Goal: Information Seeking & Learning: Learn about a topic

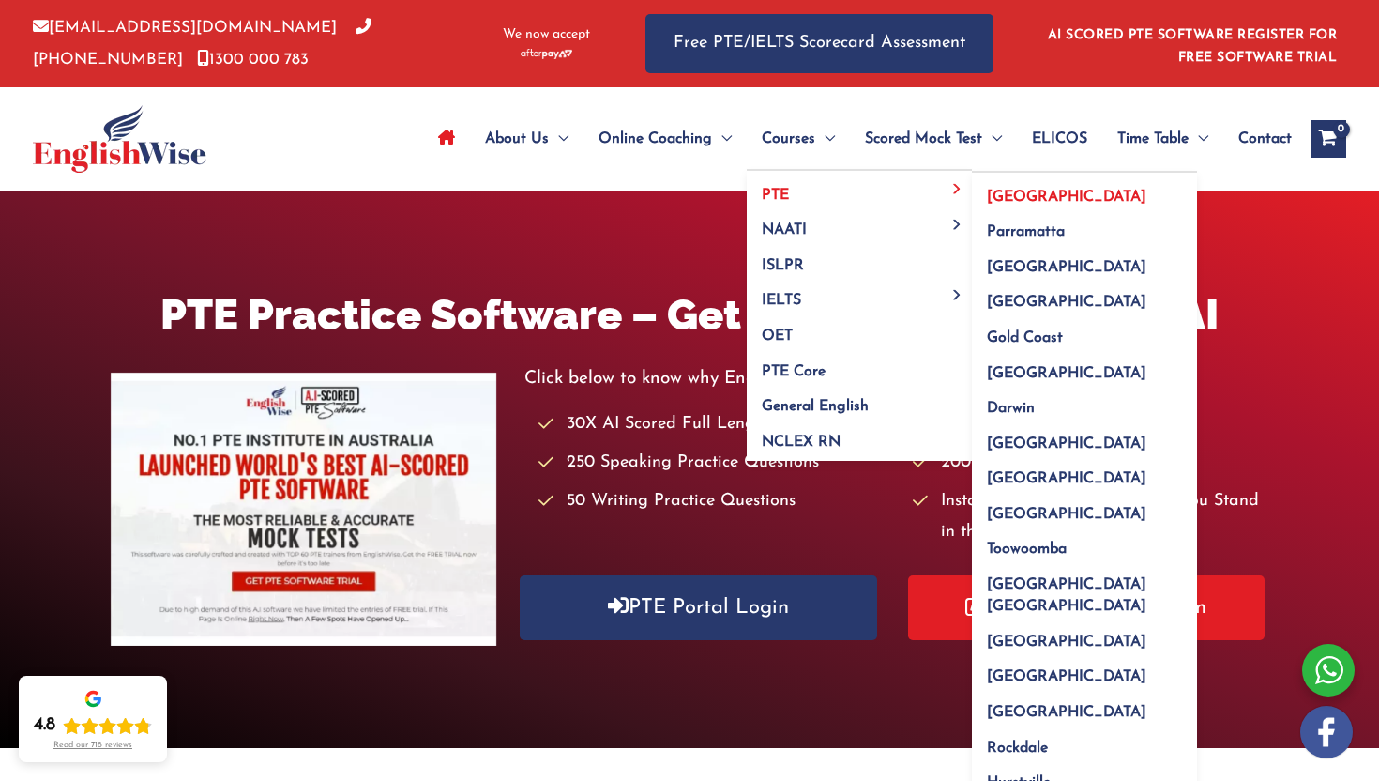
click at [978, 191] on link "[GEOGRAPHIC_DATA]" at bounding box center [1084, 191] width 225 height 36
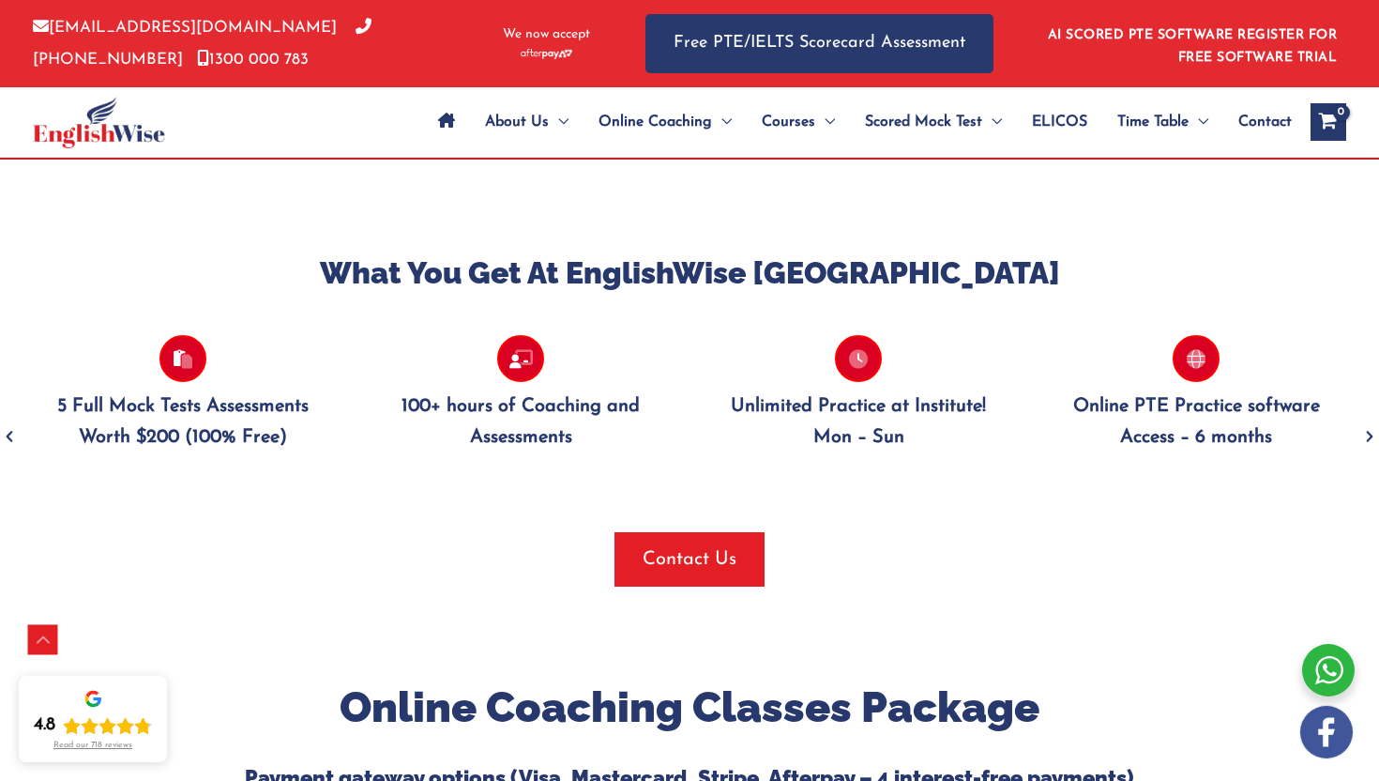
scroll to position [1740, 0]
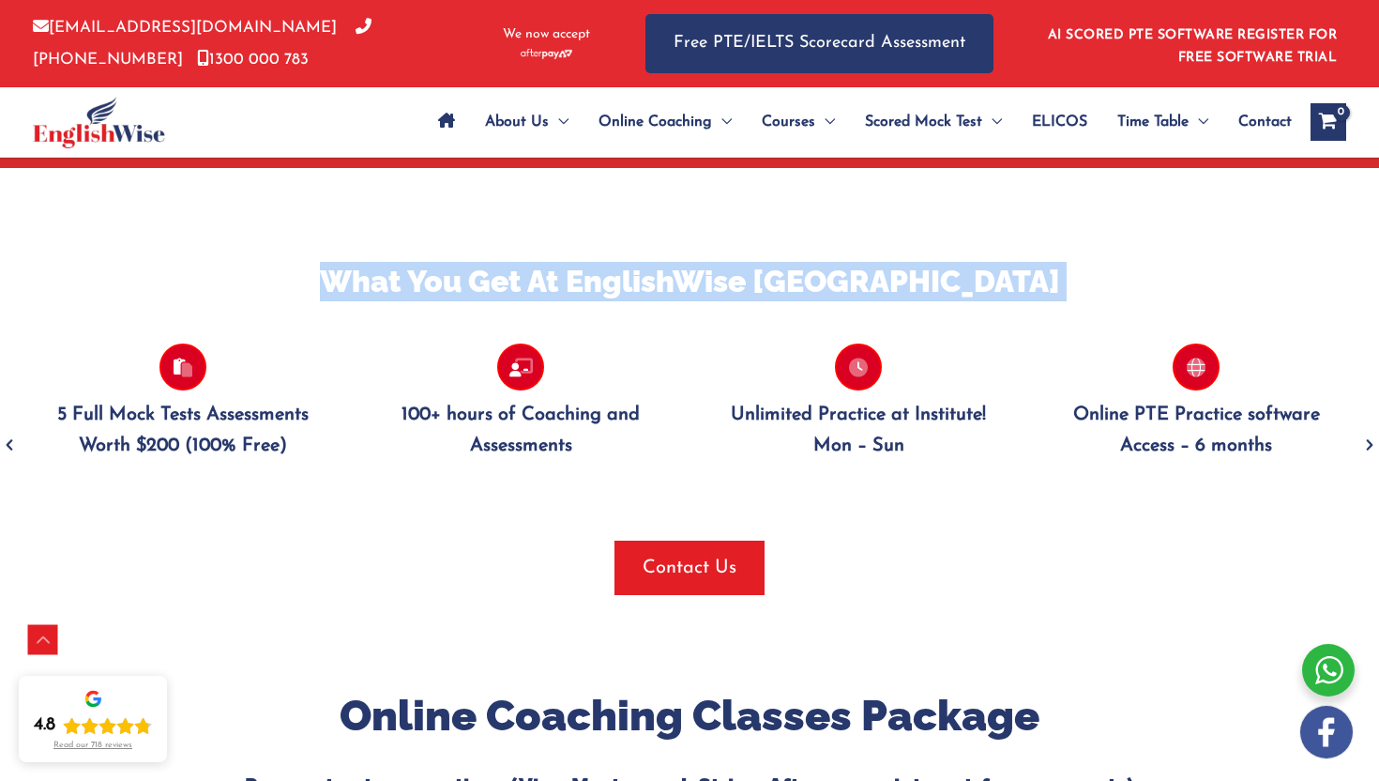
drag, startPoint x: 357, startPoint y: 208, endPoint x: 823, endPoint y: 456, distance: 527.2
click at [823, 455] on div "What You Get At EnglishWise Sydney Personal and Private Feedback STRATEGIES + T…" at bounding box center [689, 428] width 1379 height 520
click at [943, 512] on div at bounding box center [689, 526] width 1351 height 28
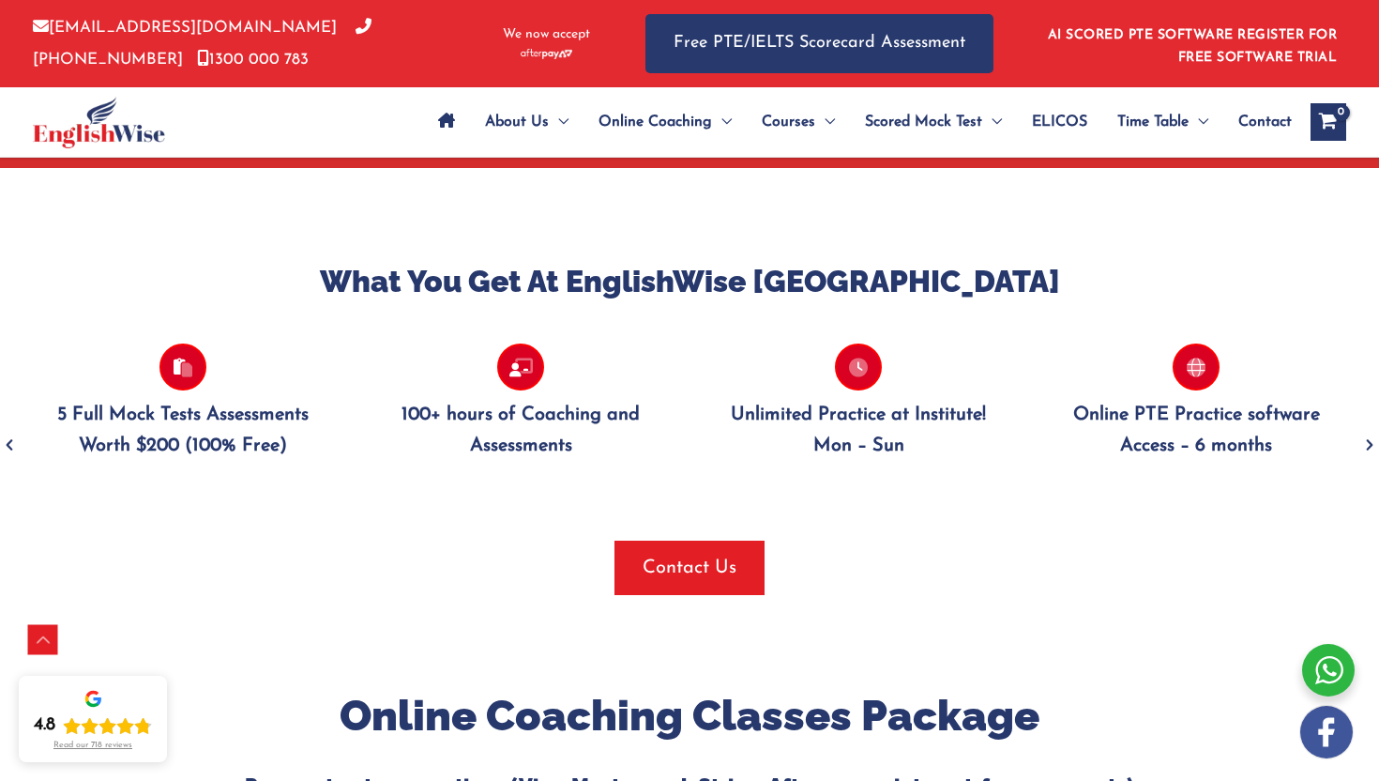
click at [1366, 423] on icon "Next" at bounding box center [1370, 445] width 19 height 44
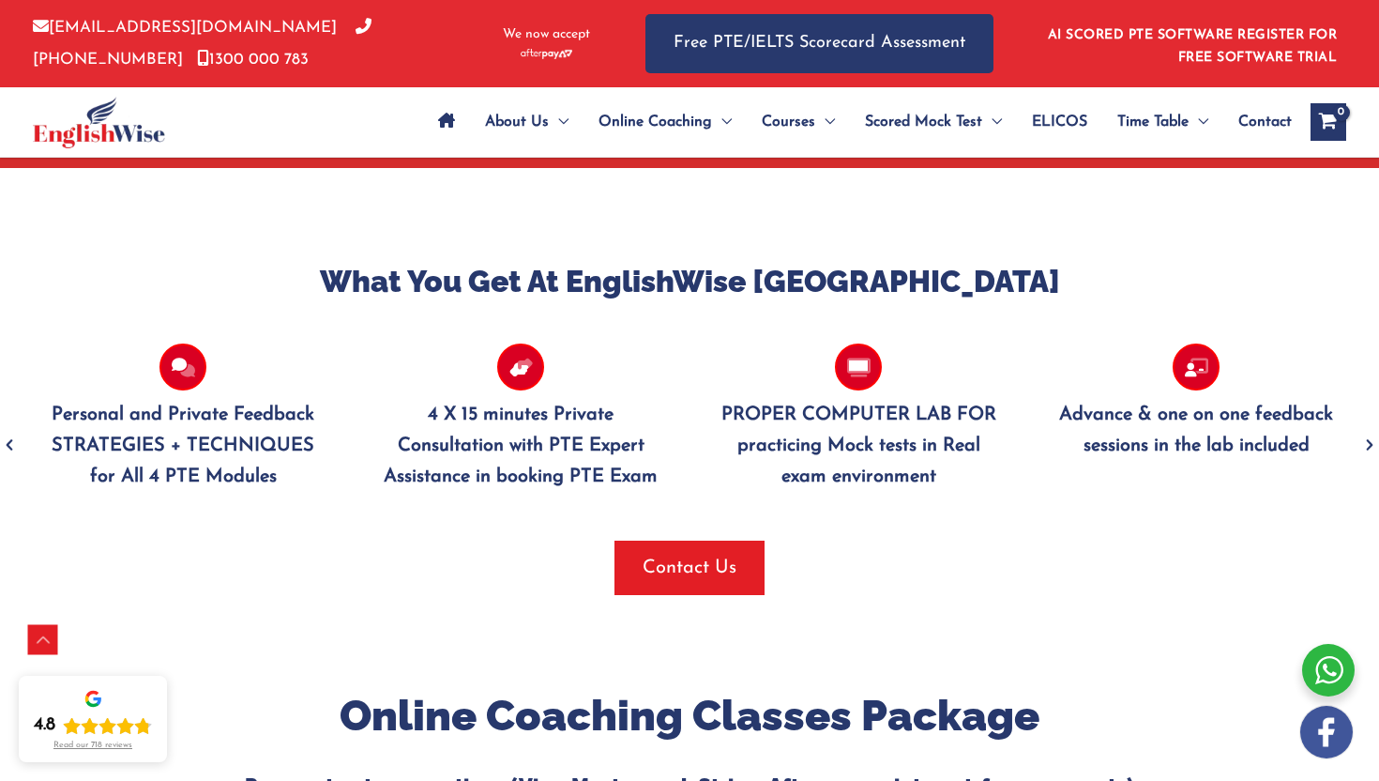
click at [1366, 423] on icon "Next" at bounding box center [1370, 445] width 19 height 44
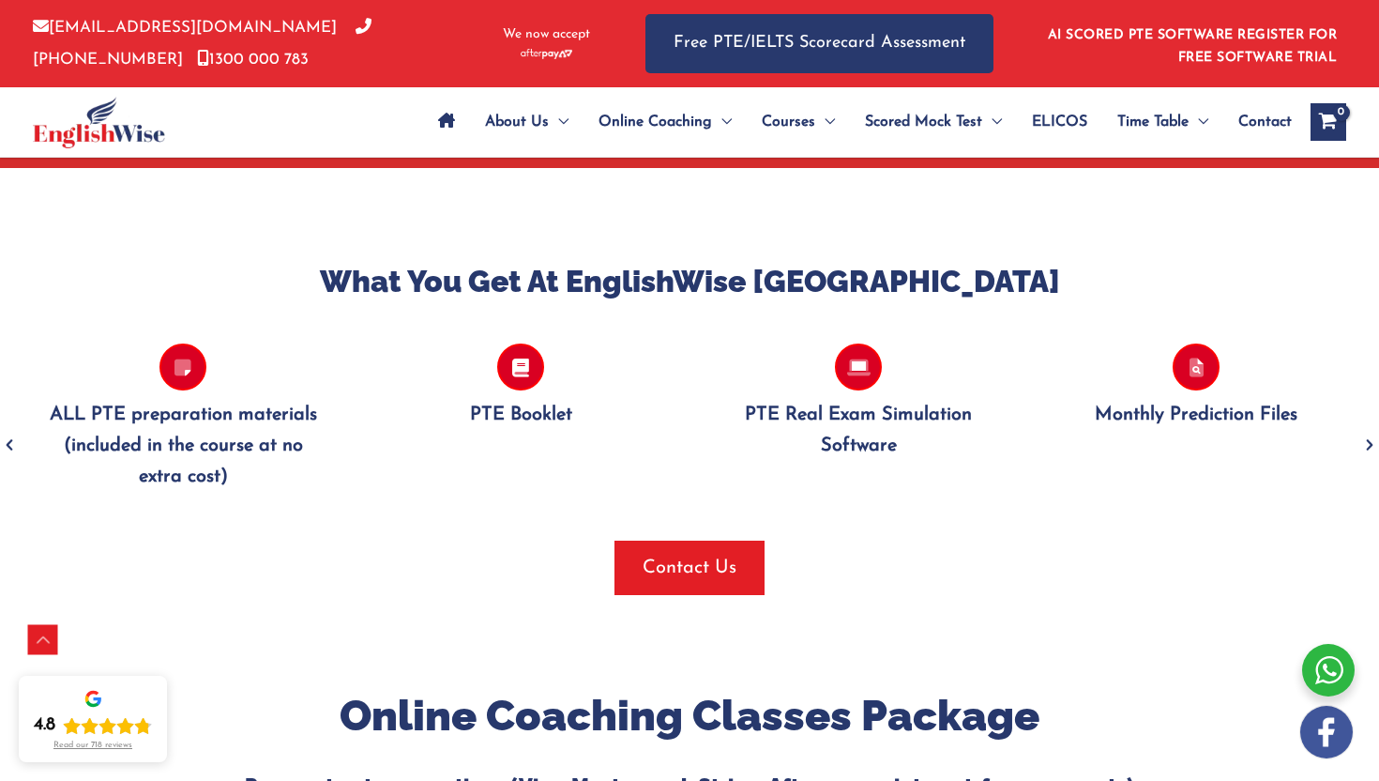
click at [1366, 423] on icon "Next" at bounding box center [1370, 445] width 19 height 44
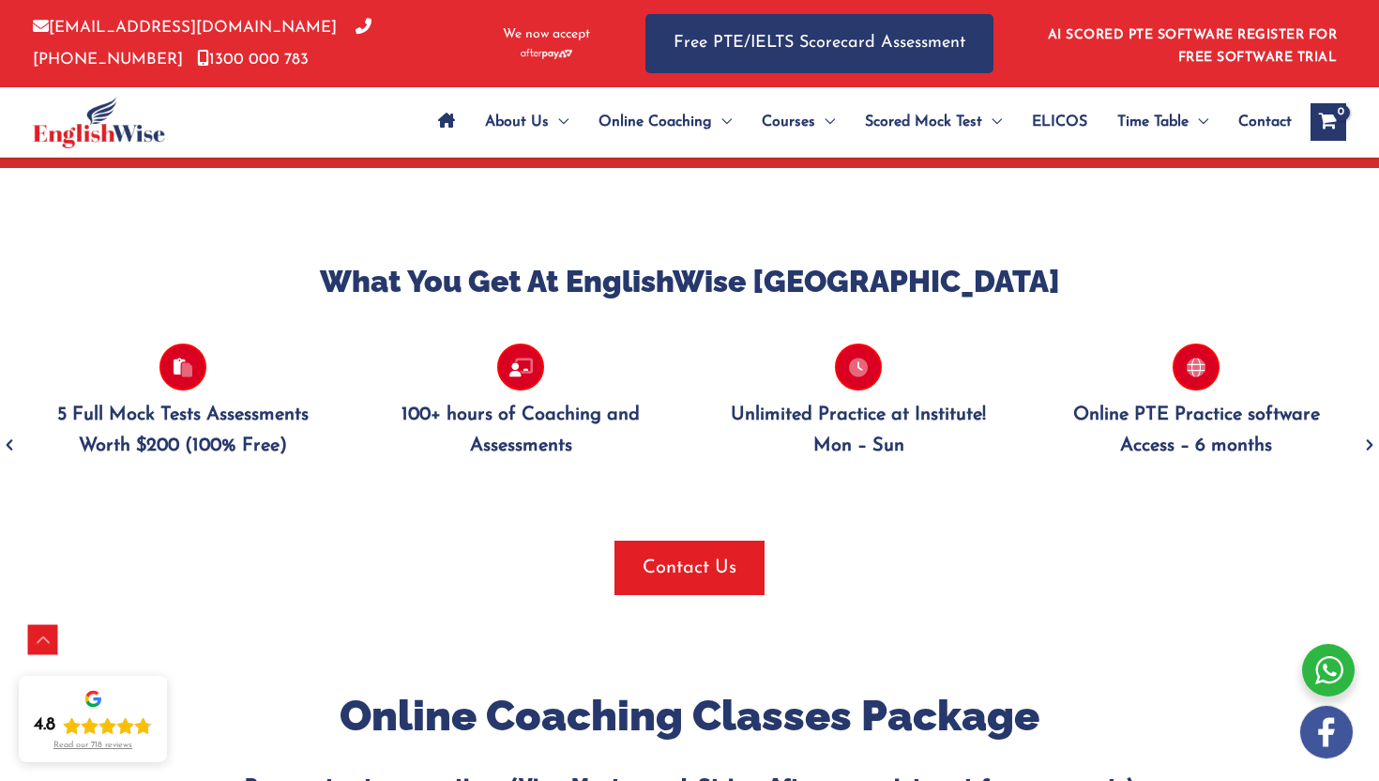
click at [1366, 423] on icon "Next" at bounding box center [1370, 445] width 19 height 44
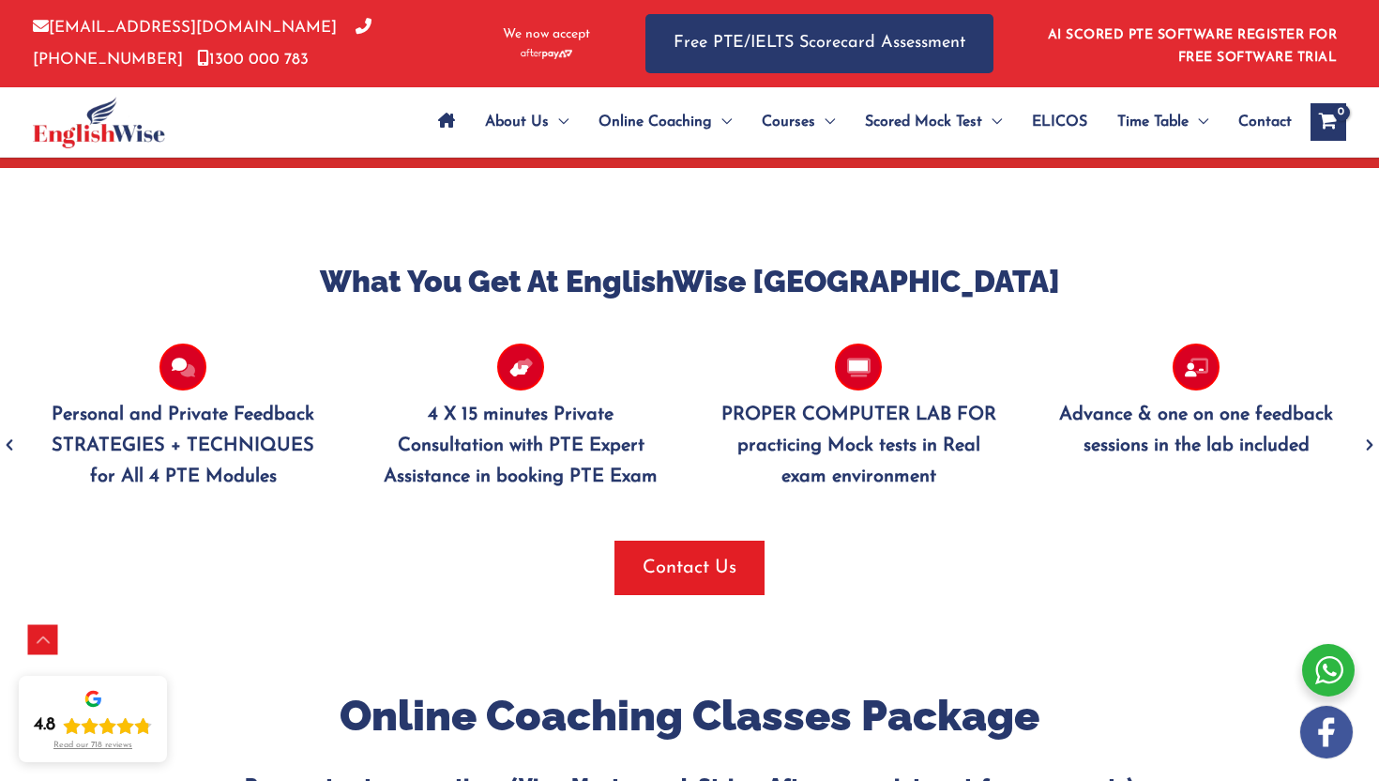
click at [1366, 423] on icon "Next" at bounding box center [1370, 445] width 19 height 44
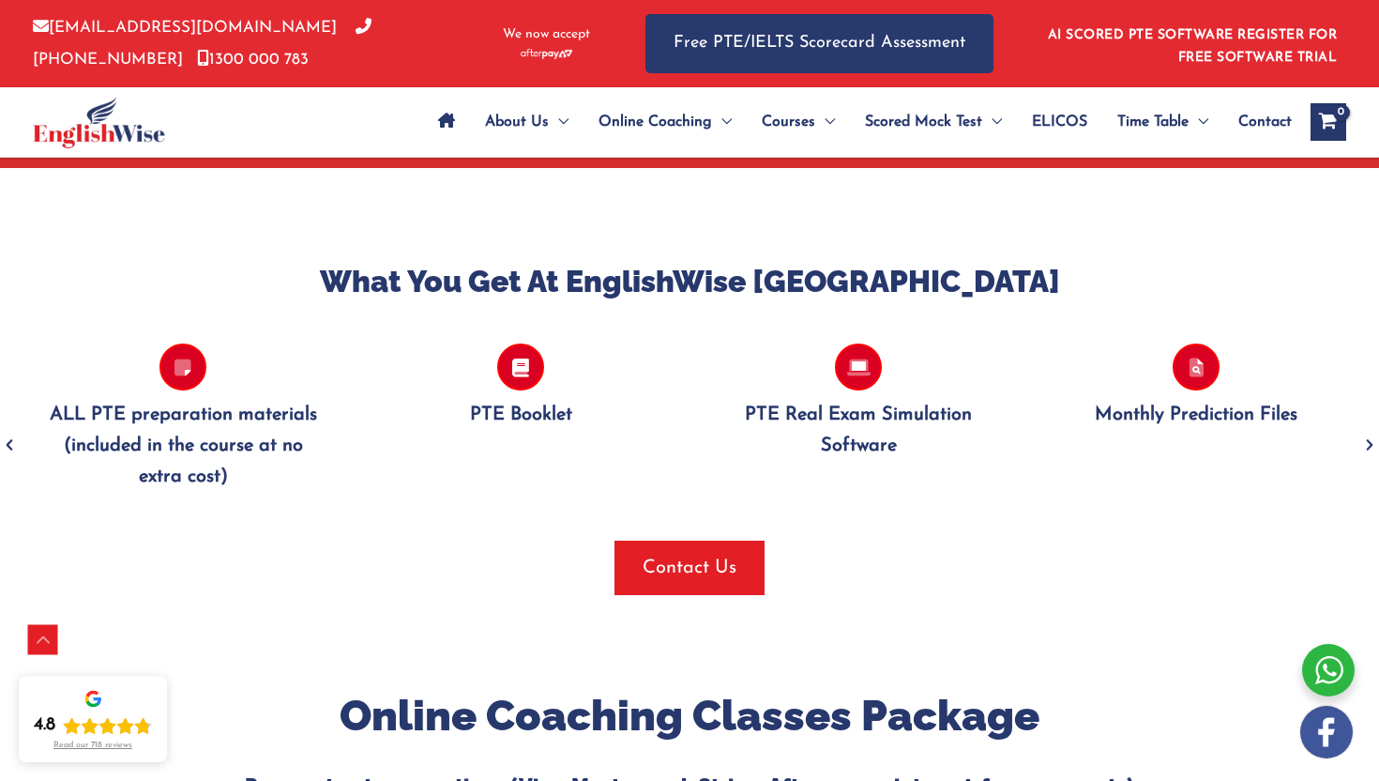
click at [1366, 423] on icon "Next" at bounding box center [1370, 445] width 19 height 44
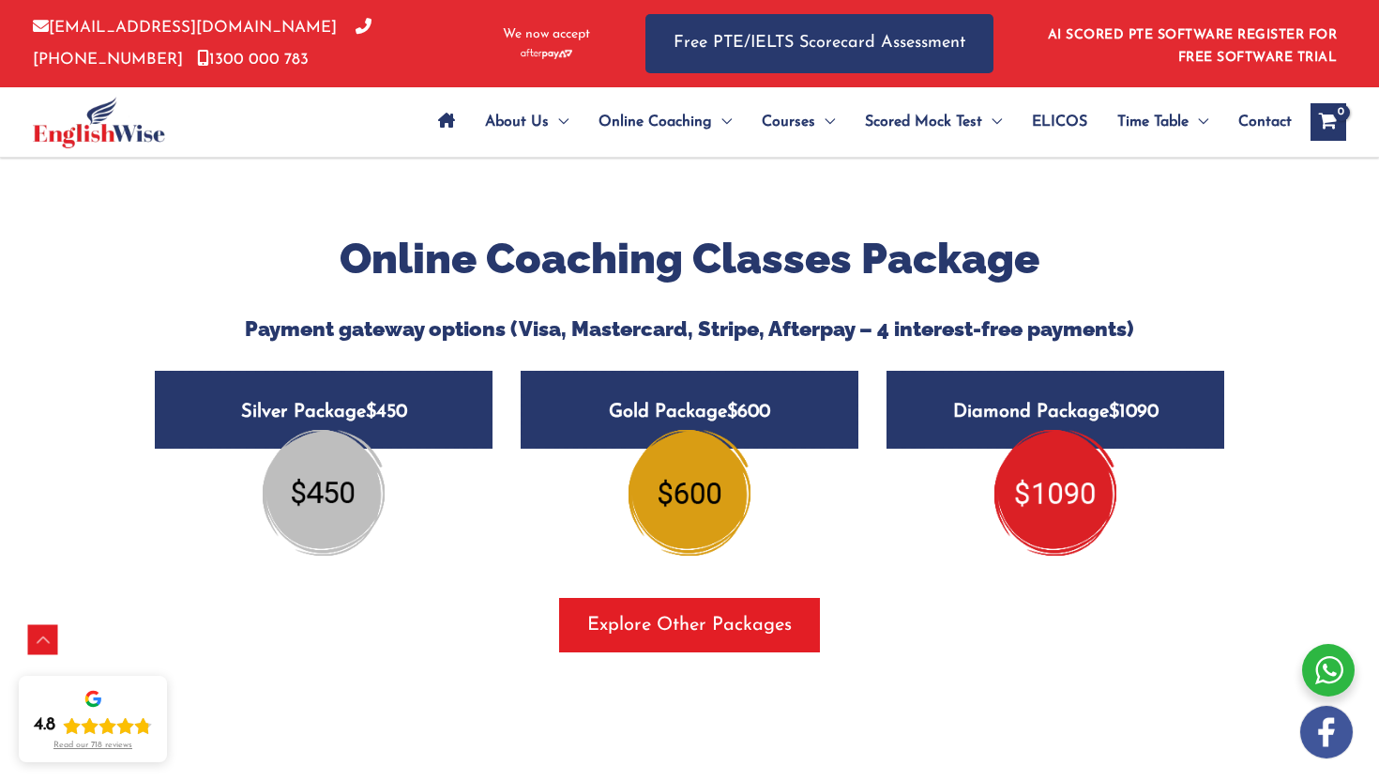
scroll to position [2185, 0]
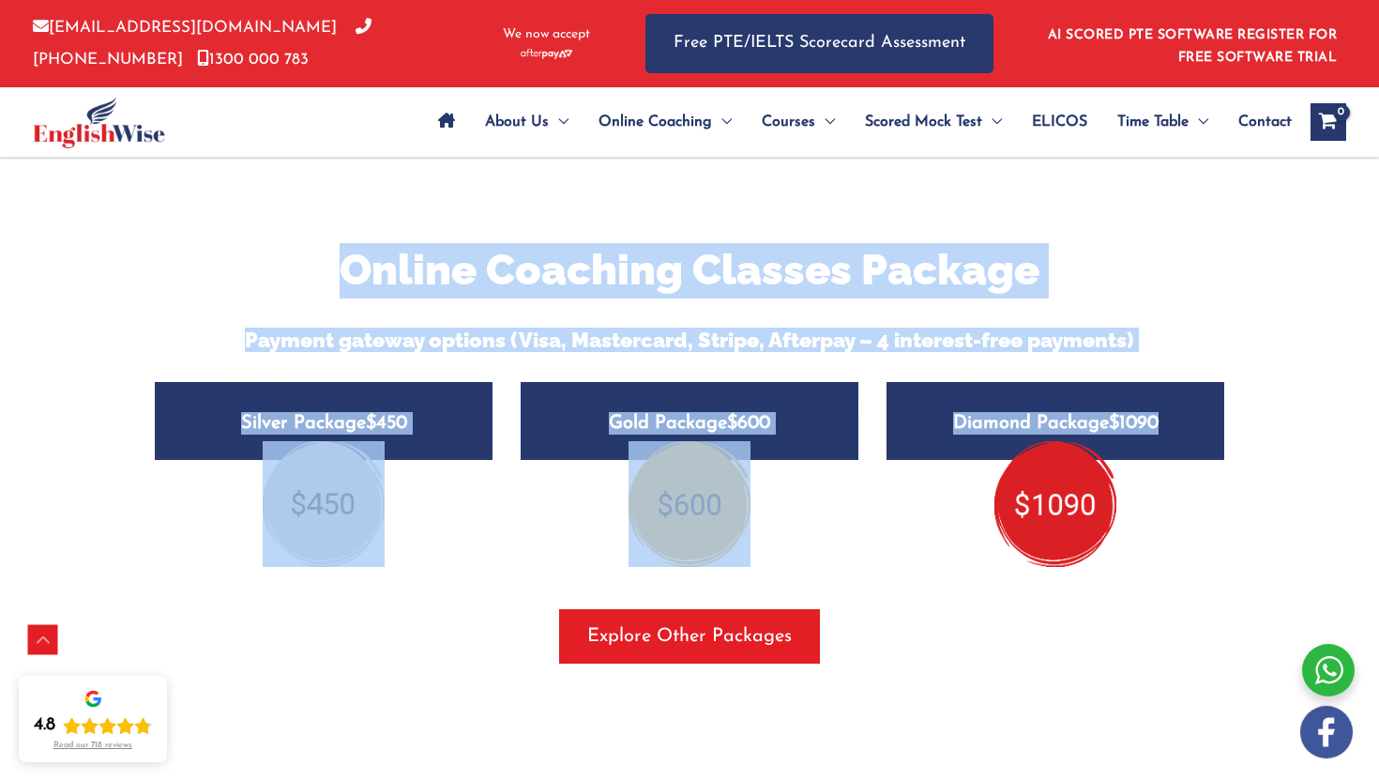
drag, startPoint x: 308, startPoint y: 219, endPoint x: 996, endPoint y: 489, distance: 738.9
click at [996, 490] on div "Online Coaching Classes Package Payment gateway options (Visa, Mastercard, Stri…" at bounding box center [690, 453] width 1098 height 421
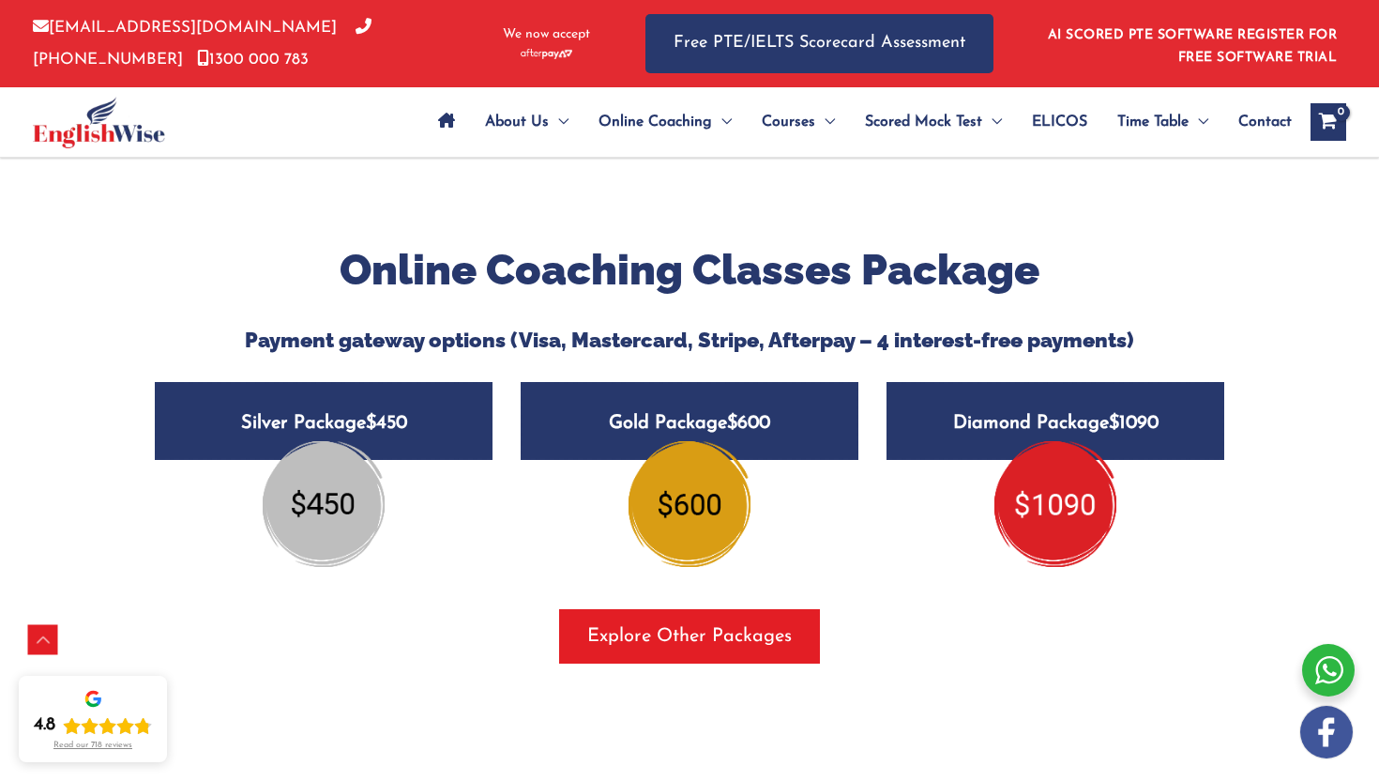
click at [1207, 537] on div "Diamond Package $1090" at bounding box center [1056, 481] width 338 height 199
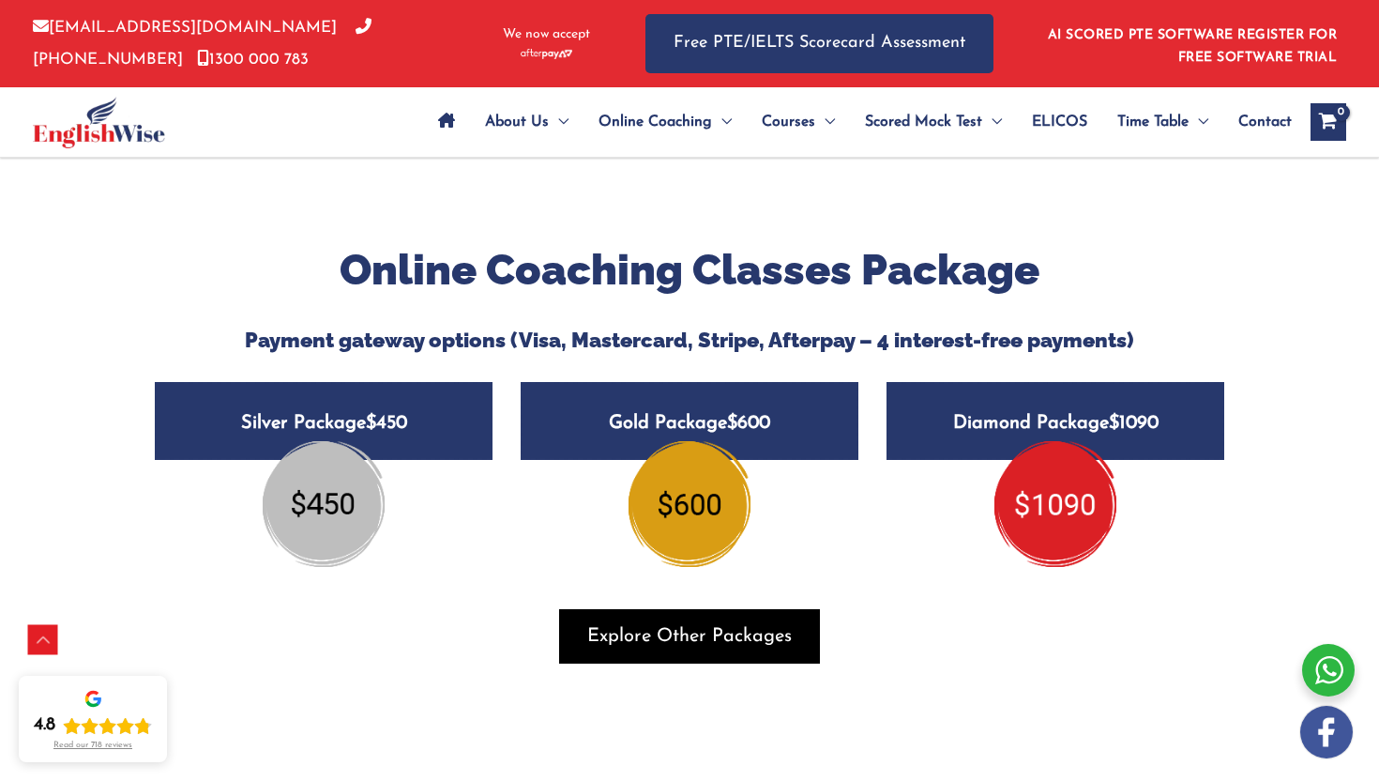
click at [683, 631] on span "button" at bounding box center [689, 636] width 261 height 54
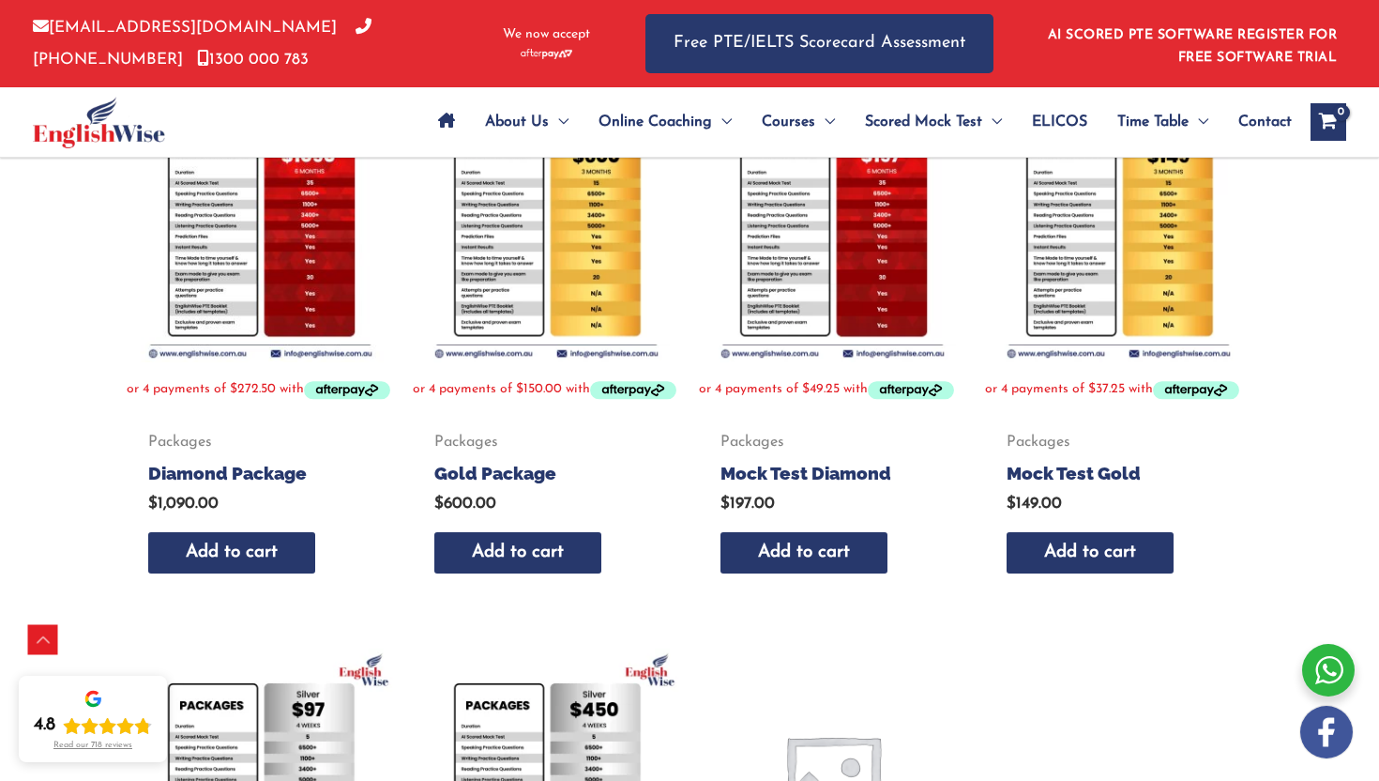
scroll to position [363, 0]
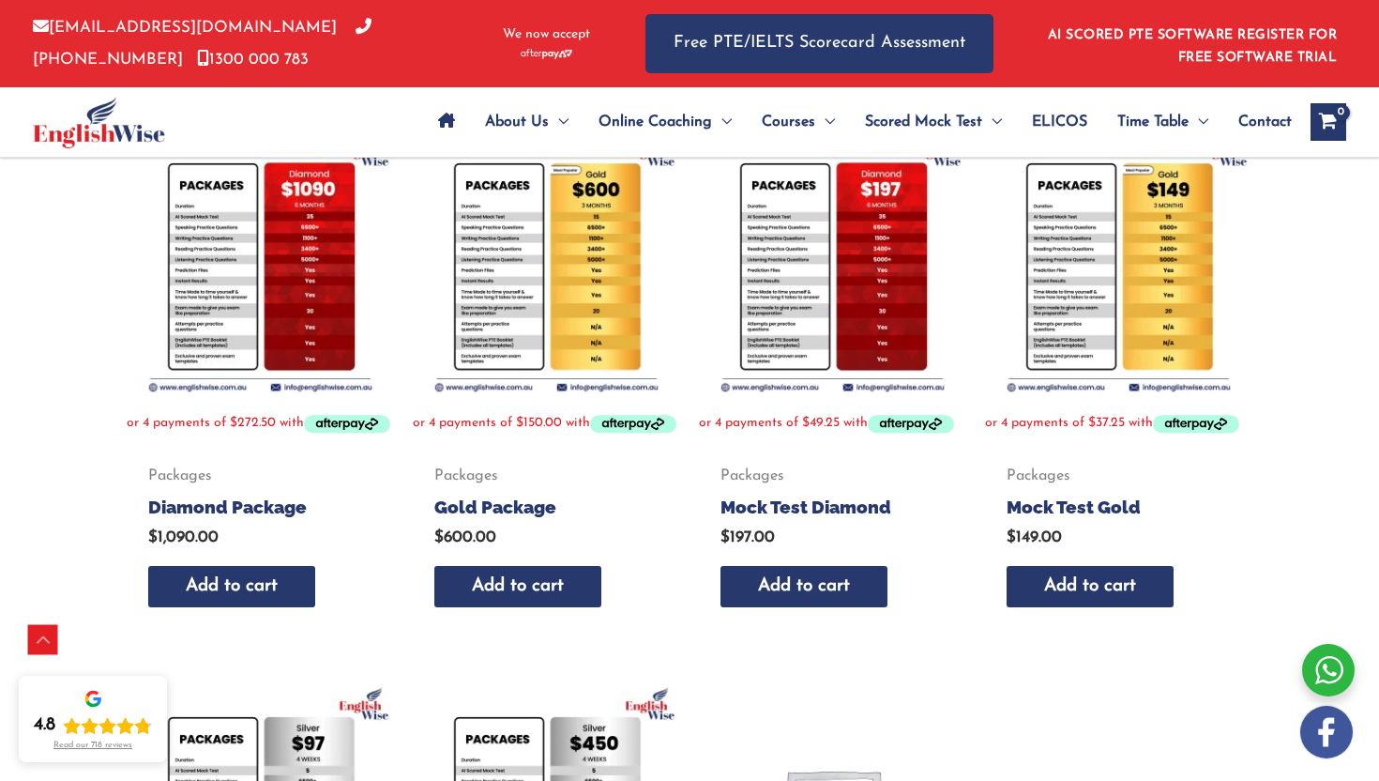
click at [241, 261] on img at bounding box center [260, 262] width 267 height 267
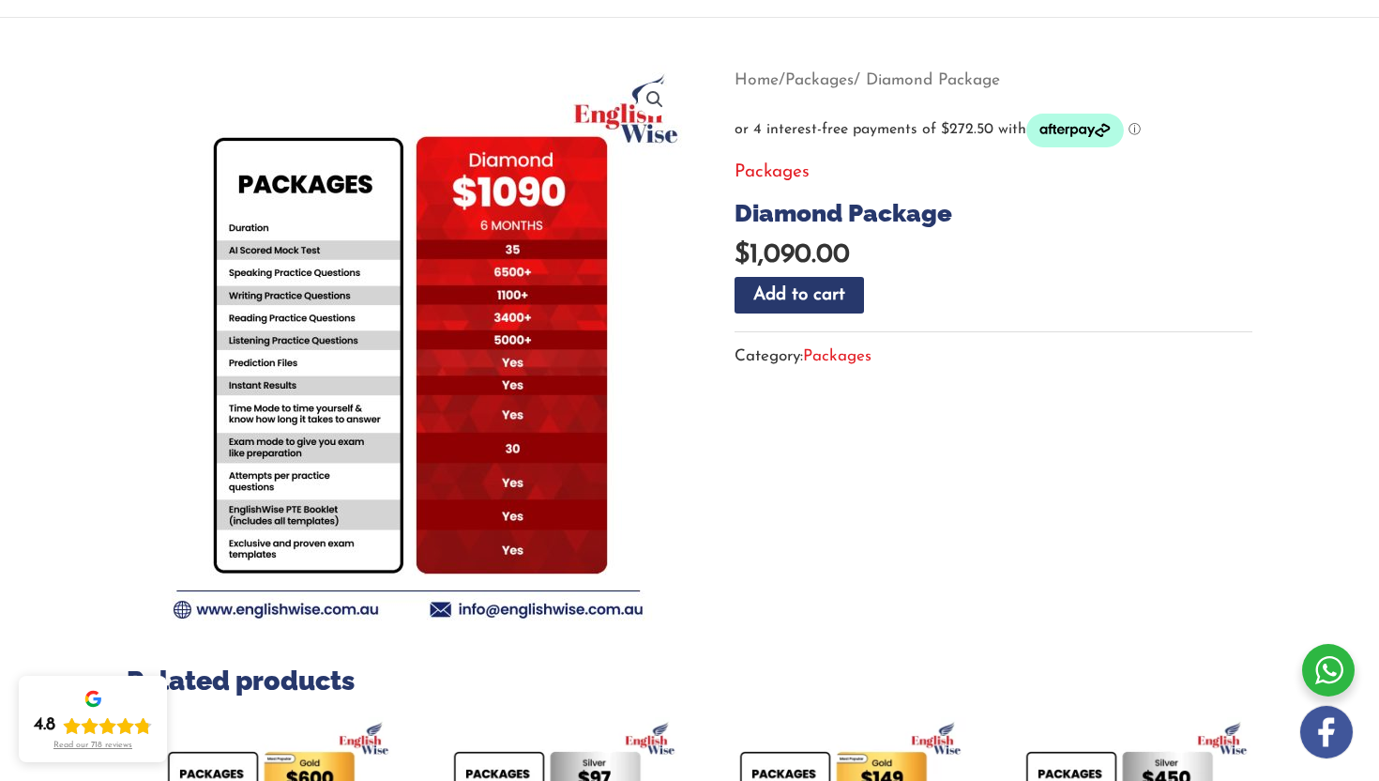
scroll to position [196, 0]
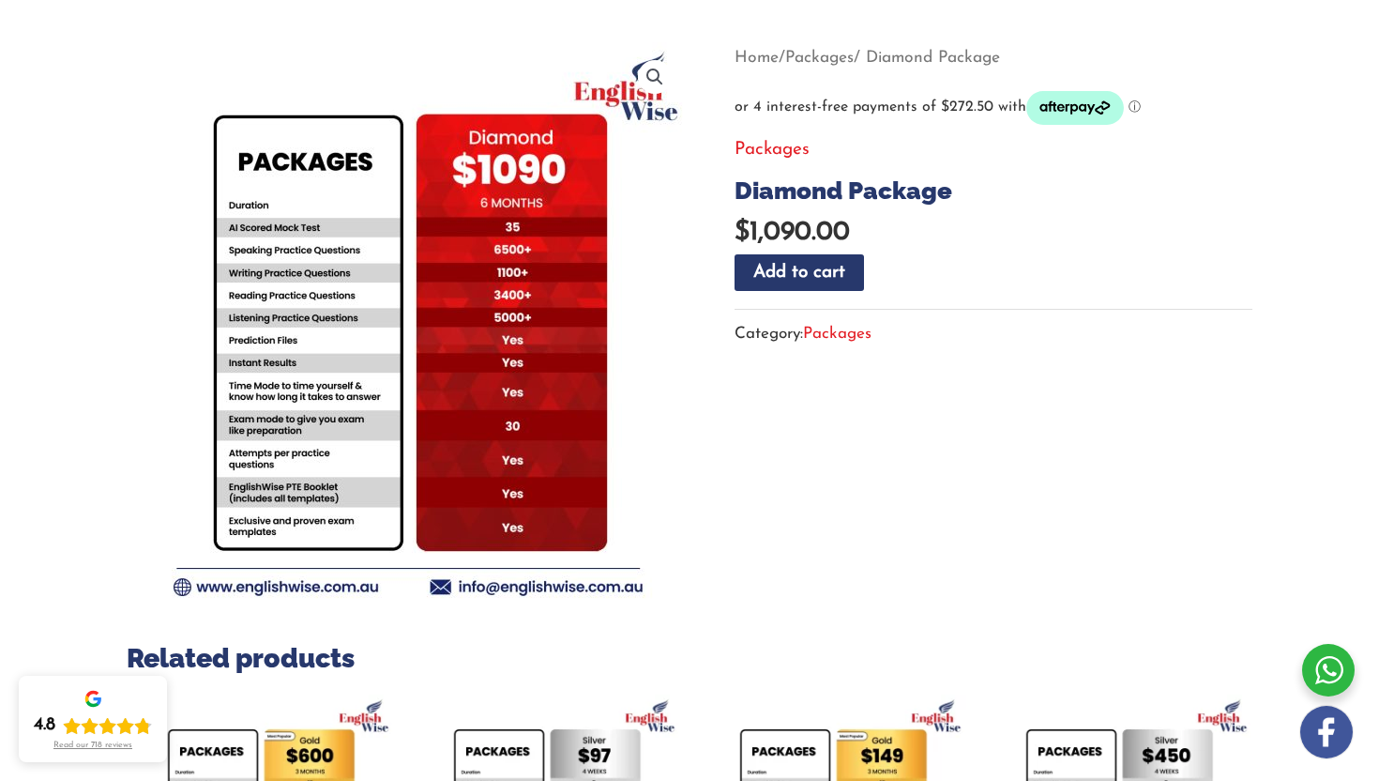
click at [479, 355] on img at bounding box center [408, 323] width 563 height 563
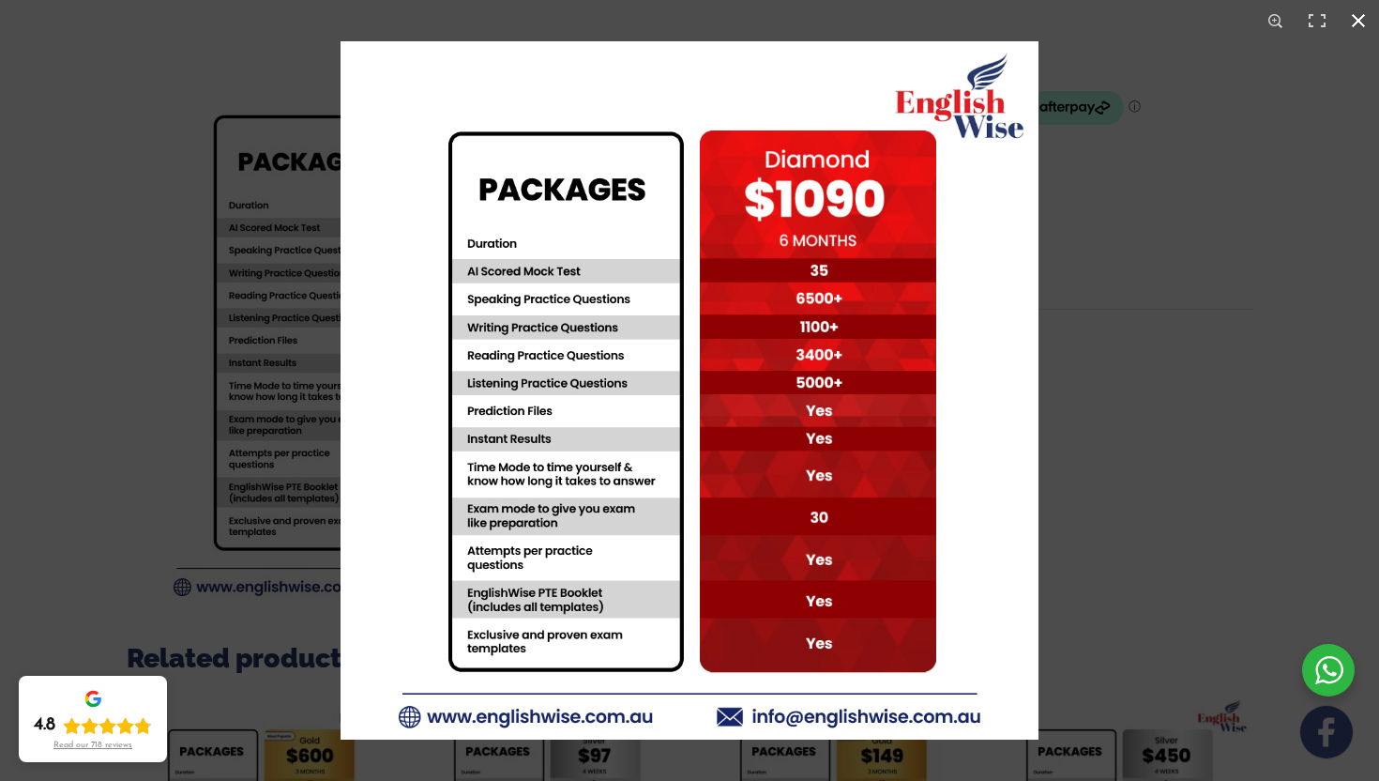
click at [1209, 365] on div at bounding box center [1030, 431] width 1379 height 781
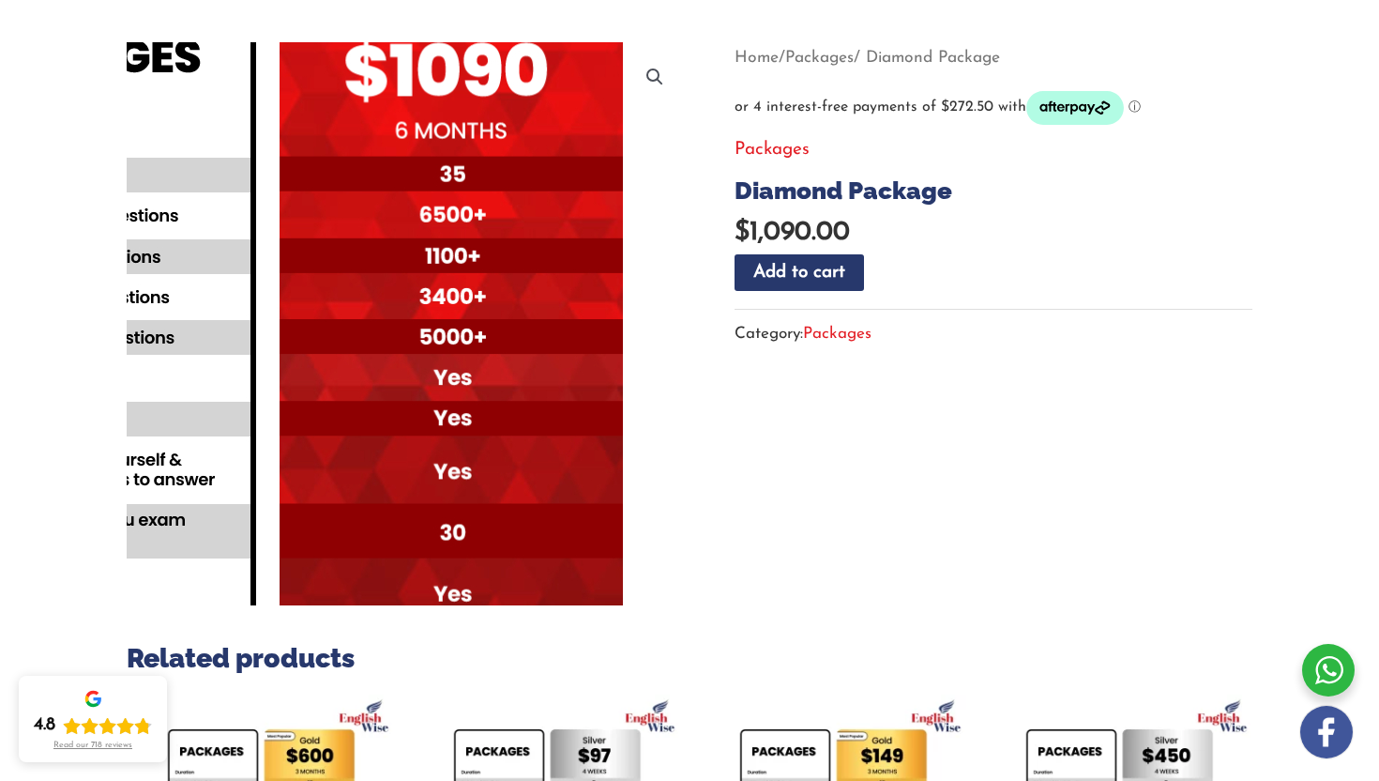
scroll to position [0, 0]
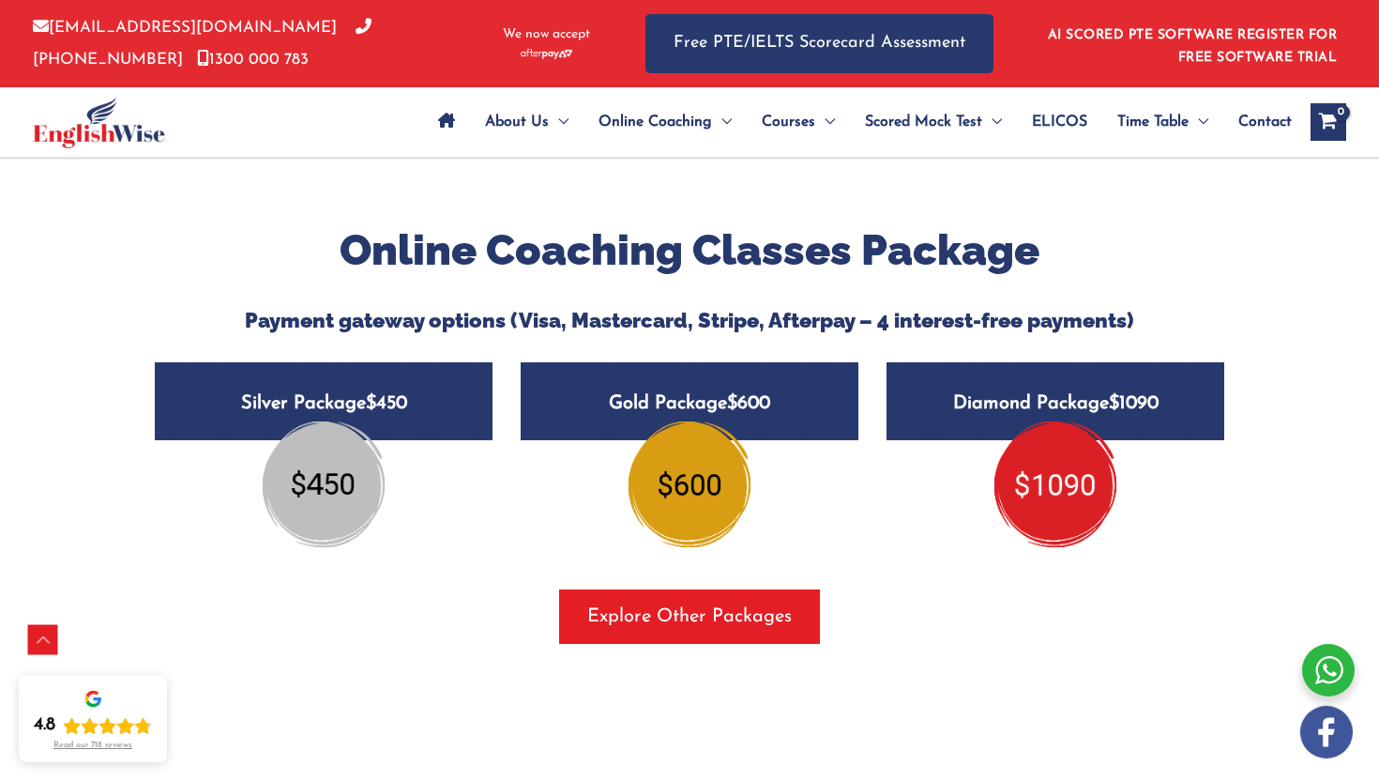
scroll to position [2220, 0]
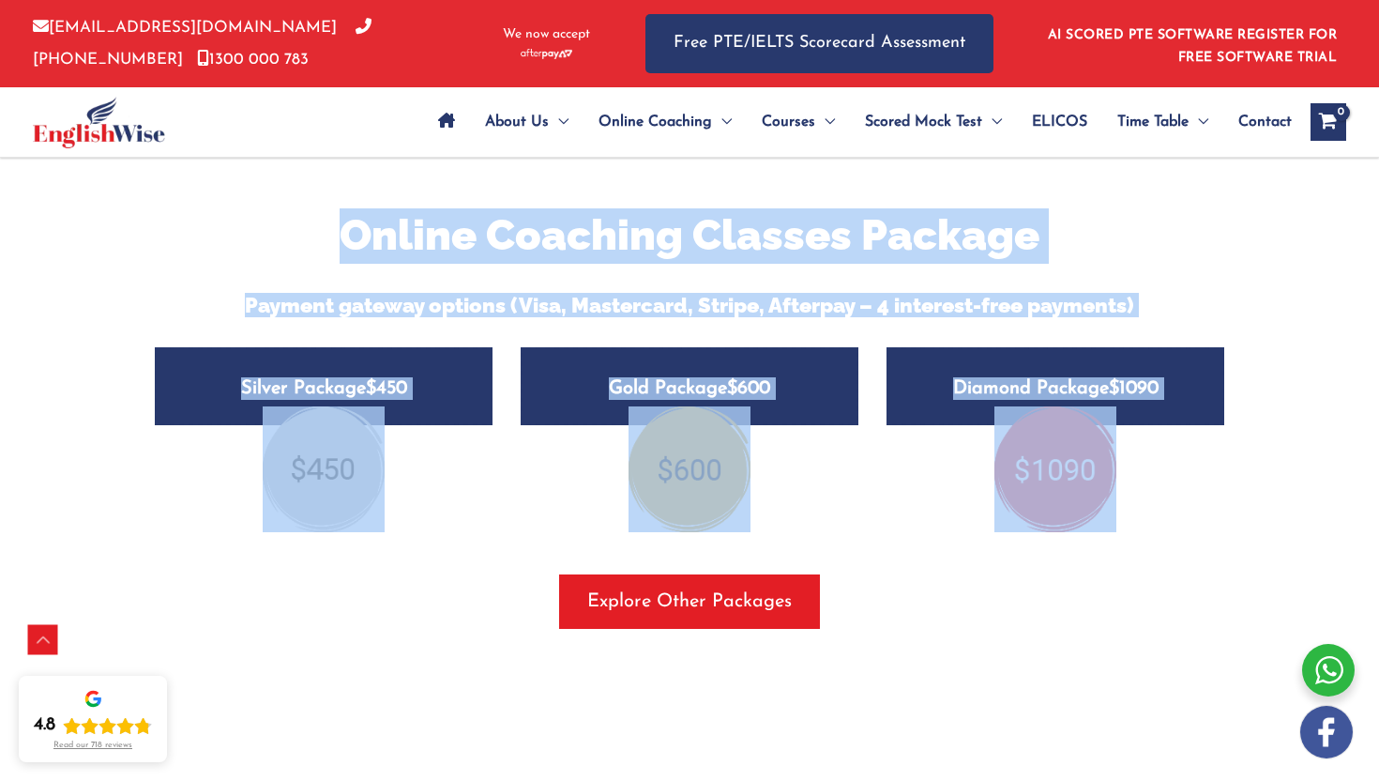
drag, startPoint x: 272, startPoint y: 203, endPoint x: 995, endPoint y: 547, distance: 800.3
click at [995, 547] on div "Online Coaching Classes Package Payment gateway options (Visa, Mastercard, Stri…" at bounding box center [690, 418] width 1098 height 421
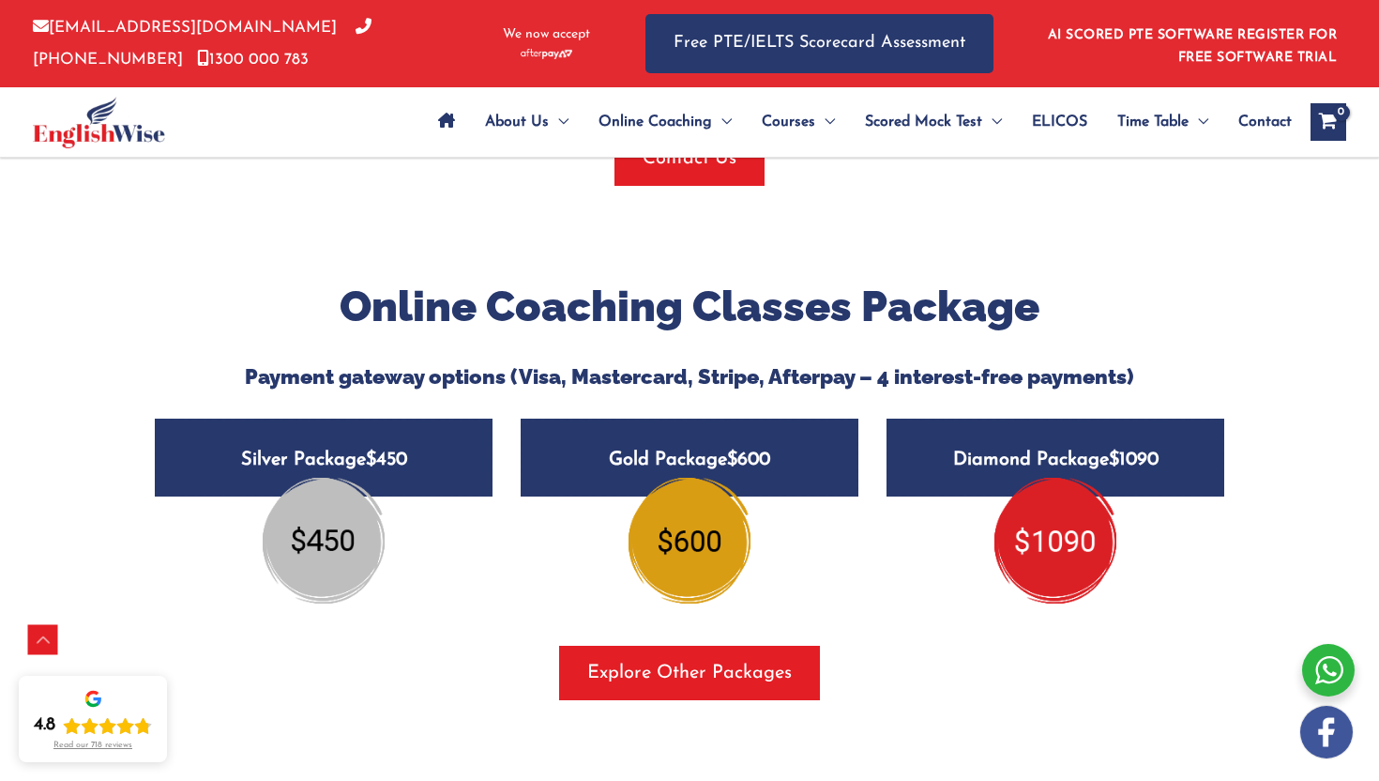
scroll to position [2146, 0]
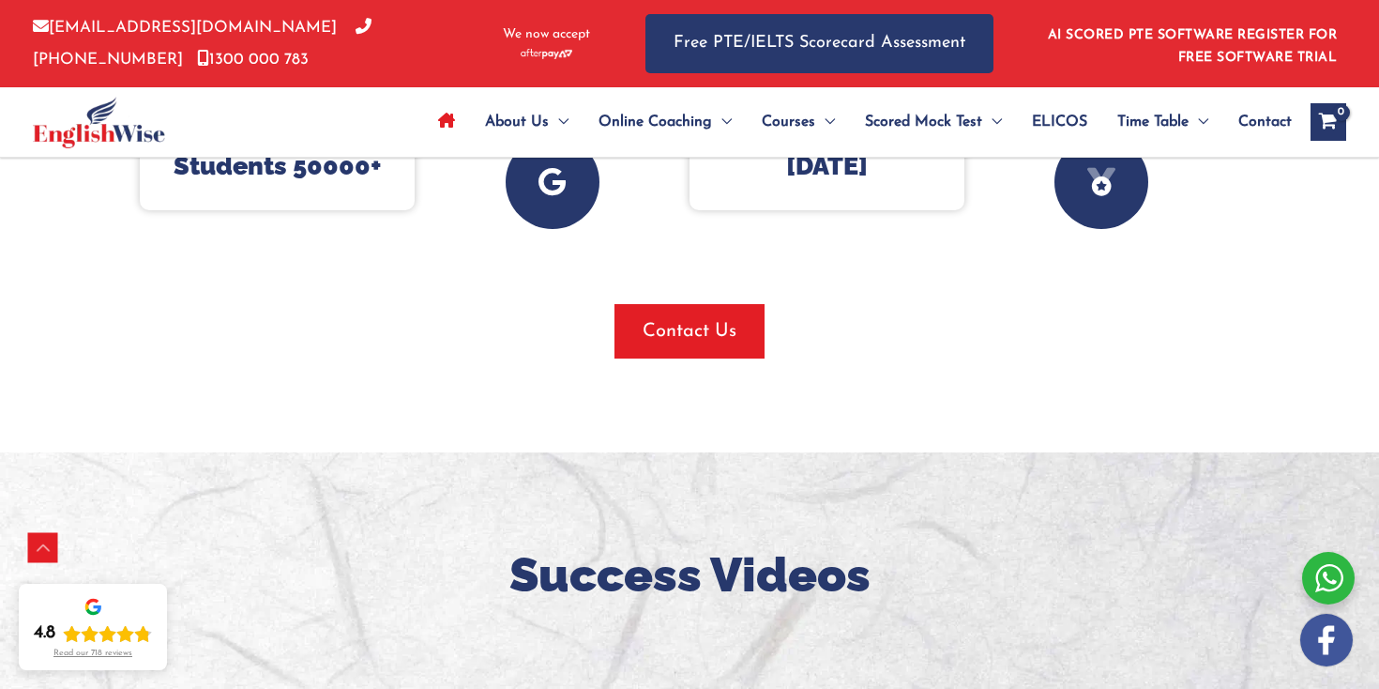
scroll to position [1163, 0]
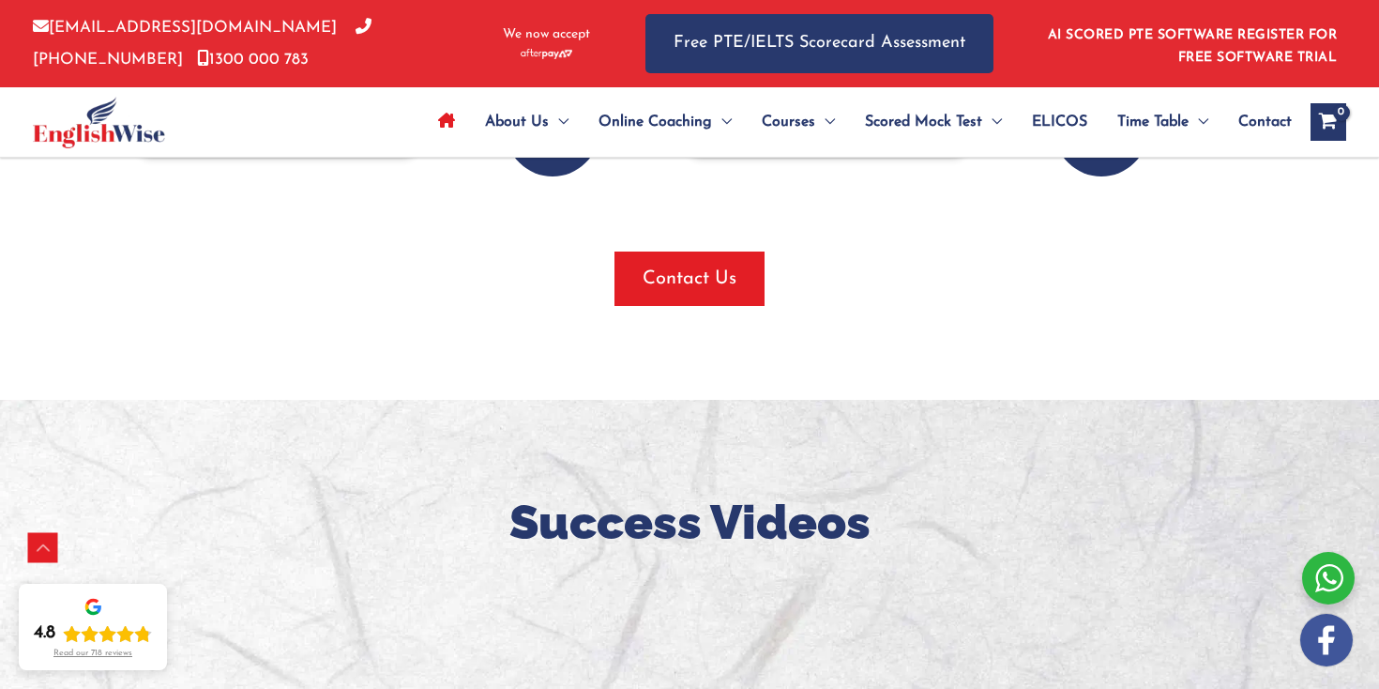
click at [84, 636] on icon "Rating: 4.8 out of 5" at bounding box center [90, 634] width 18 height 18
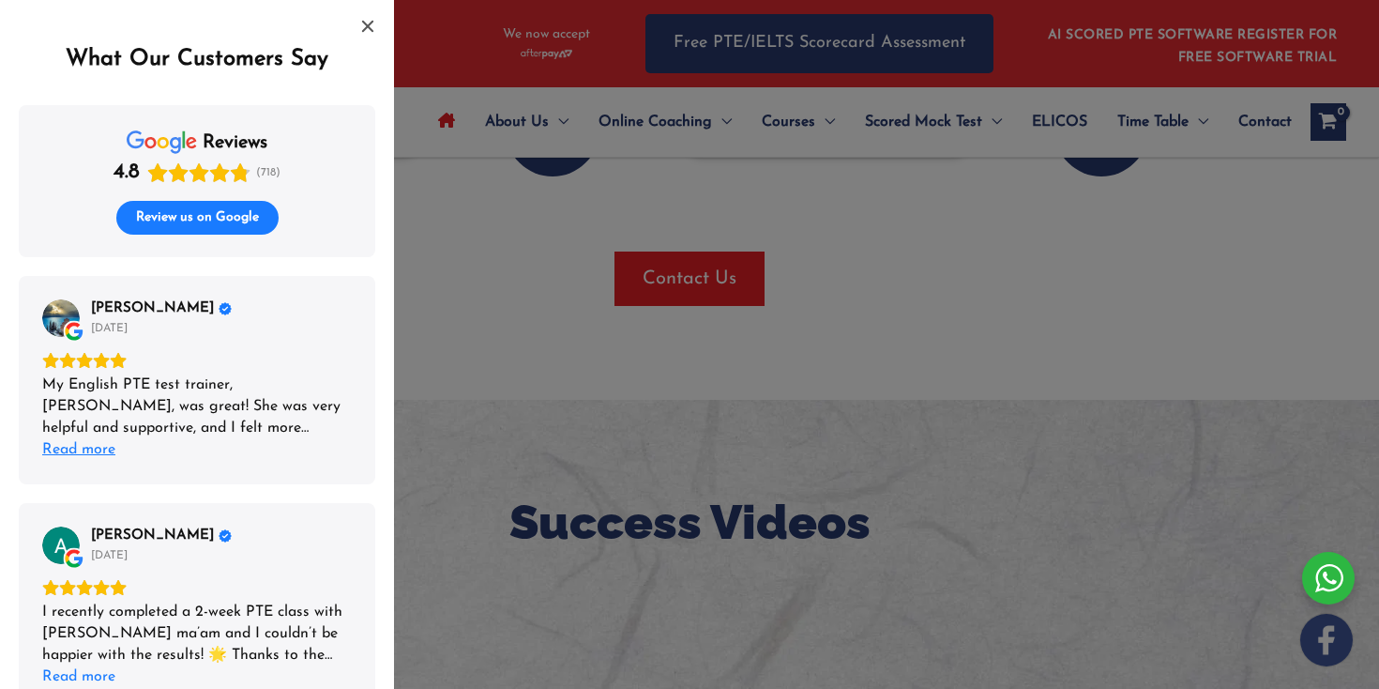
click at [58, 452] on div "Read more" at bounding box center [78, 450] width 73 height 22
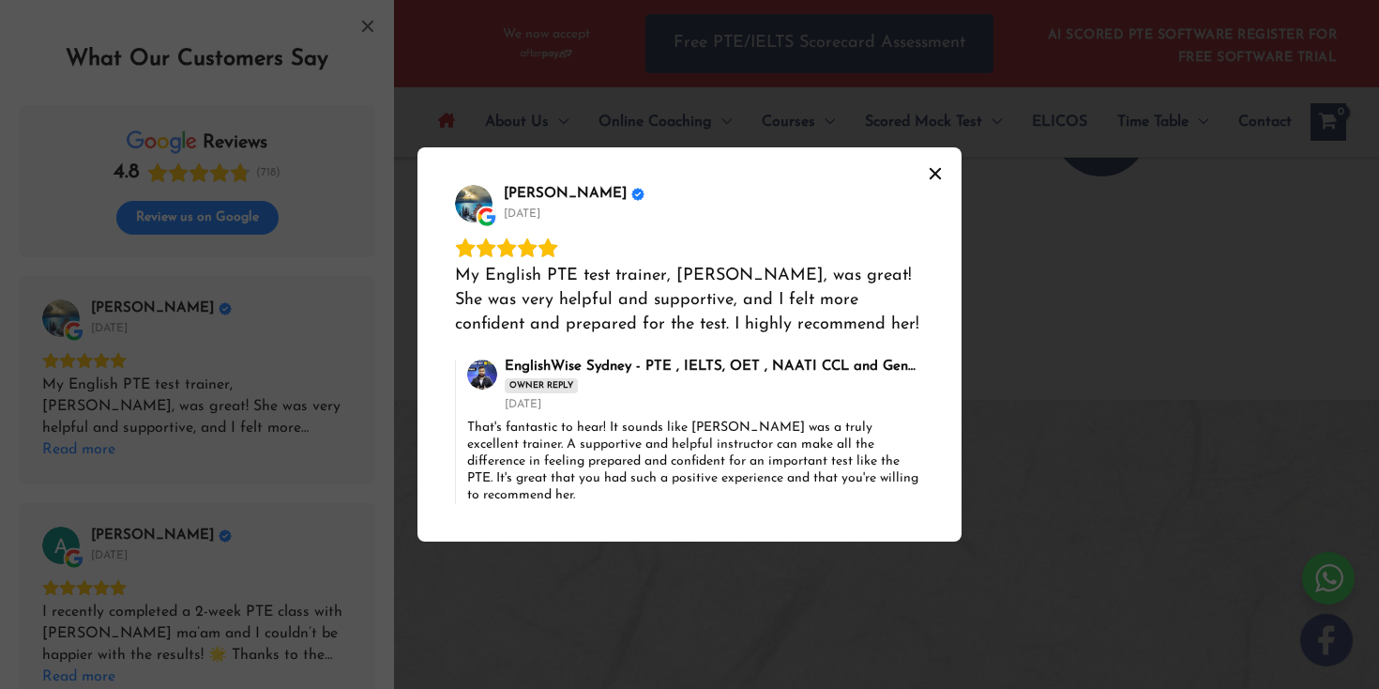
click at [940, 174] on icon "Close" at bounding box center [935, 173] width 15 height 15
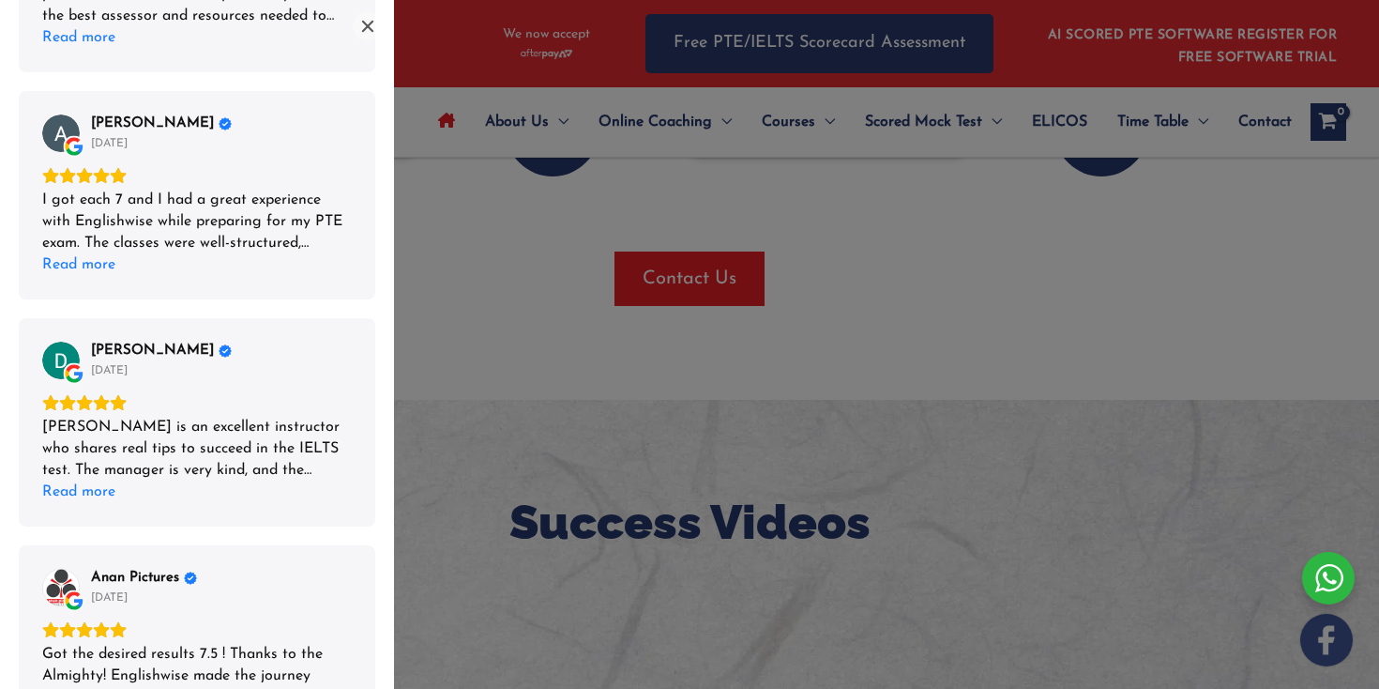
scroll to position [1455, 0]
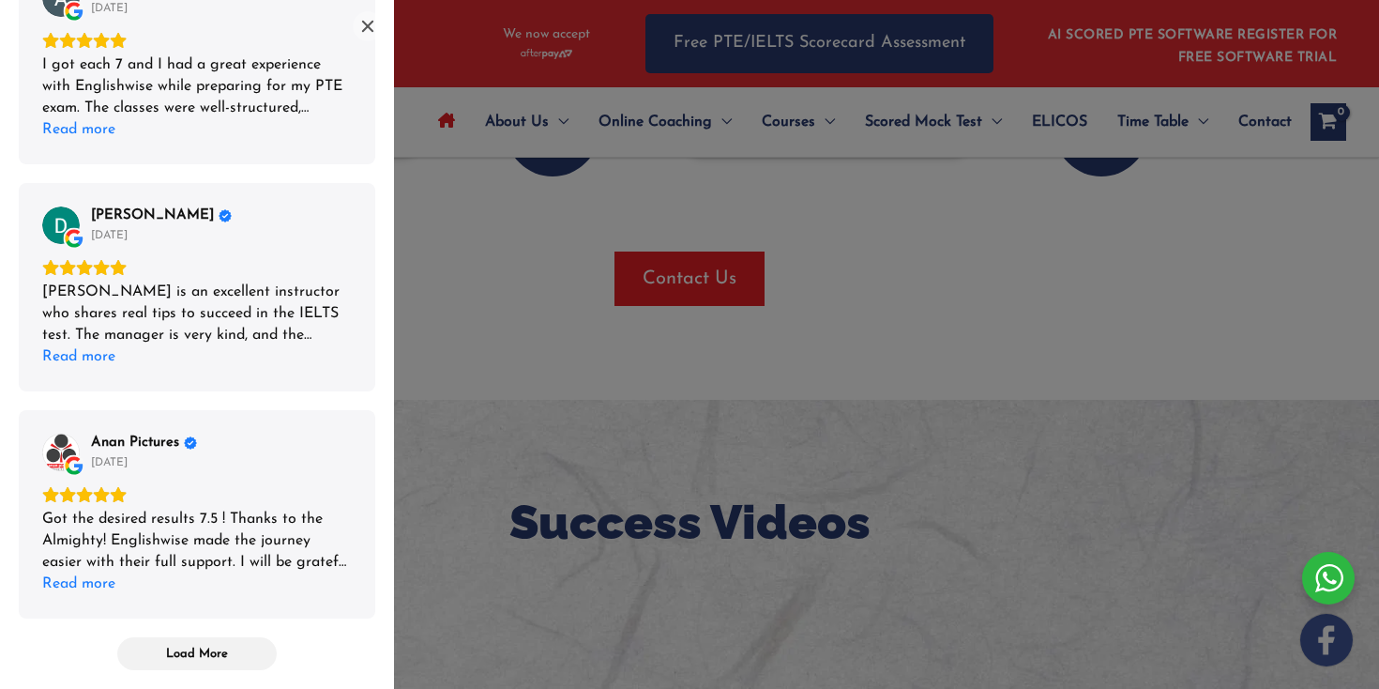
click at [633, 242] on div "List of reviews" at bounding box center [689, 344] width 1379 height 689
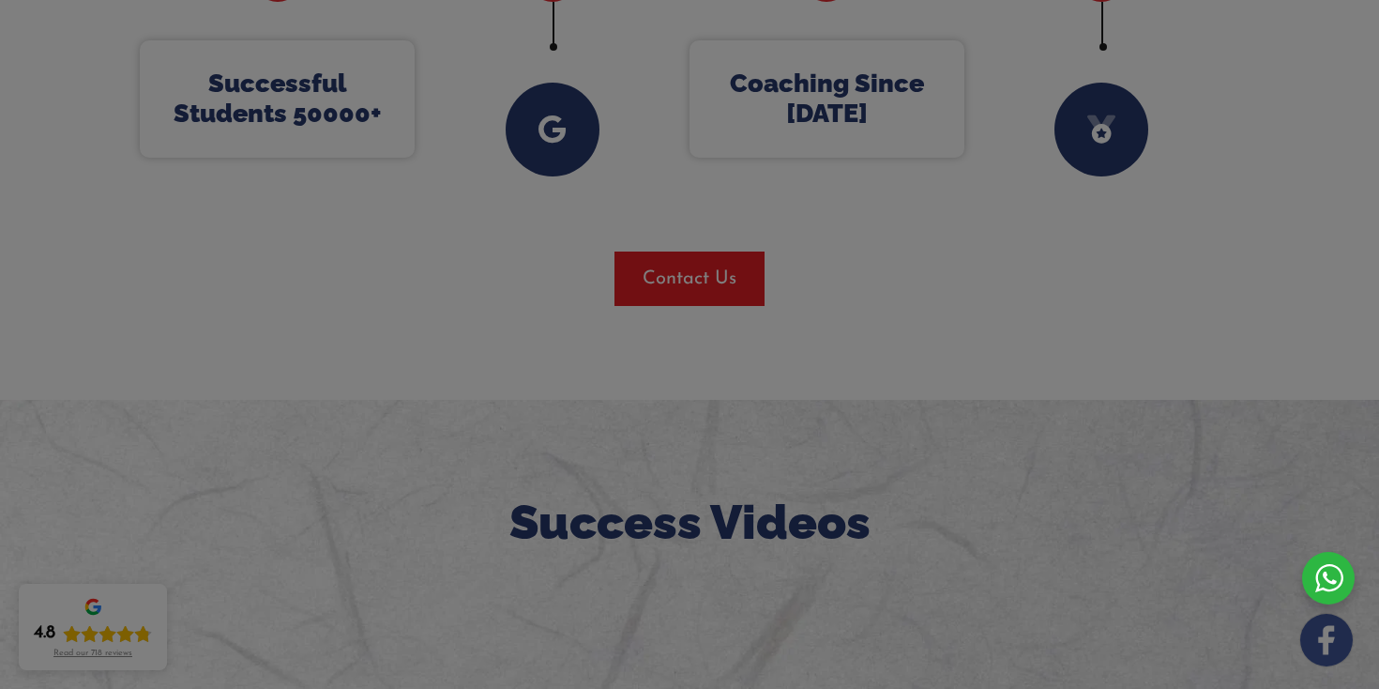
scroll to position [0, 0]
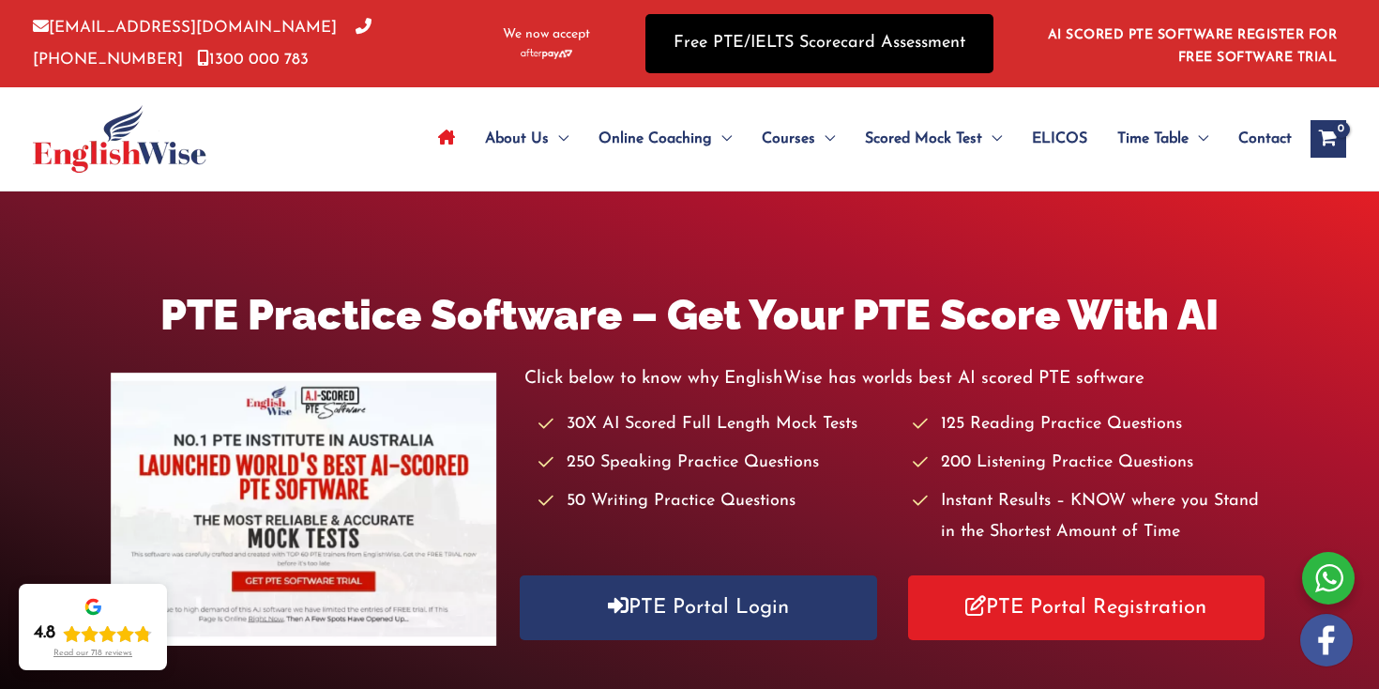
click at [752, 44] on link "Free PTE/IELTS Scorecard Assessment" at bounding box center [820, 43] width 348 height 59
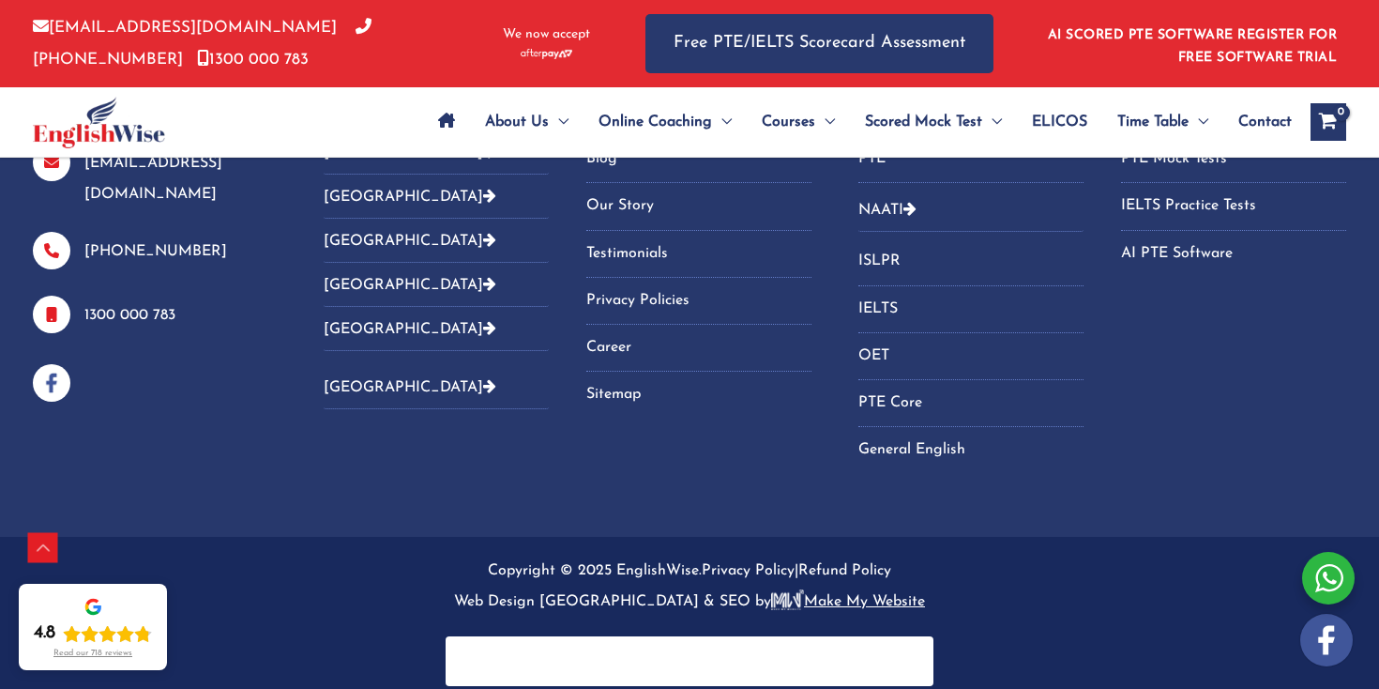
scroll to position [1106, 0]
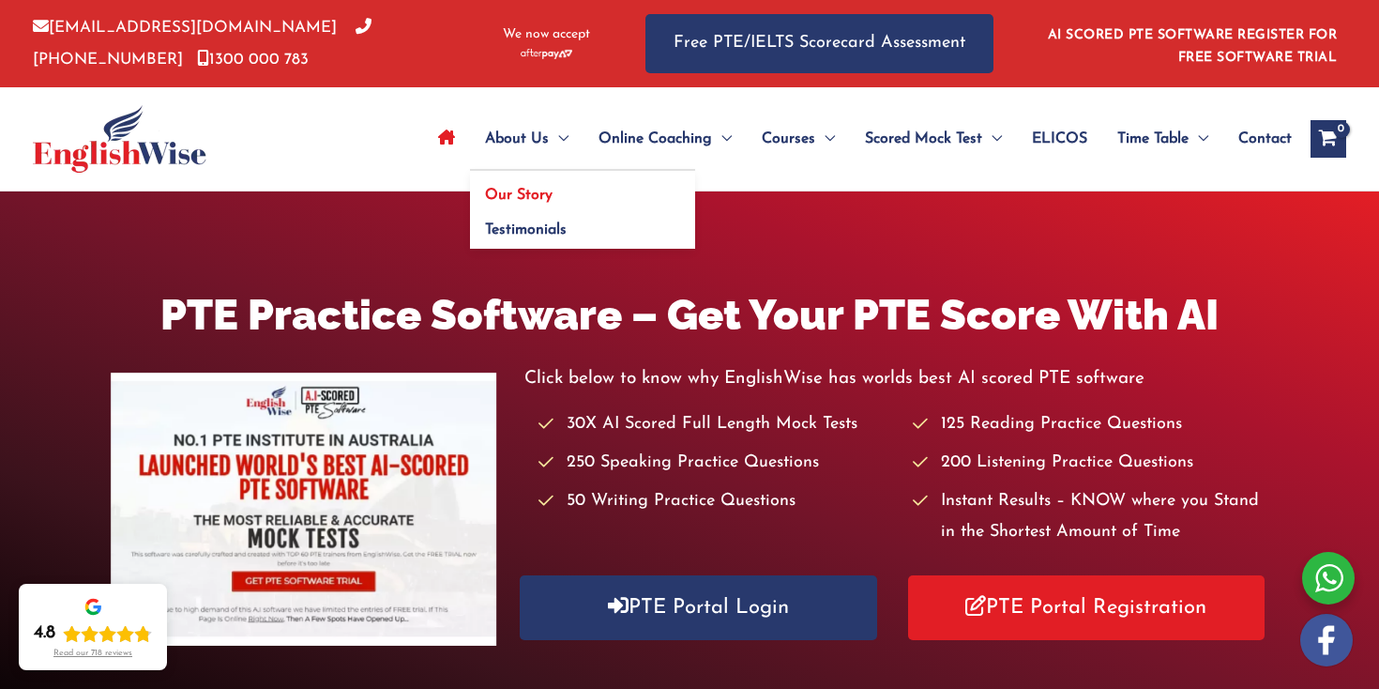
click at [522, 199] on span "Our Story" at bounding box center [519, 195] width 68 height 15
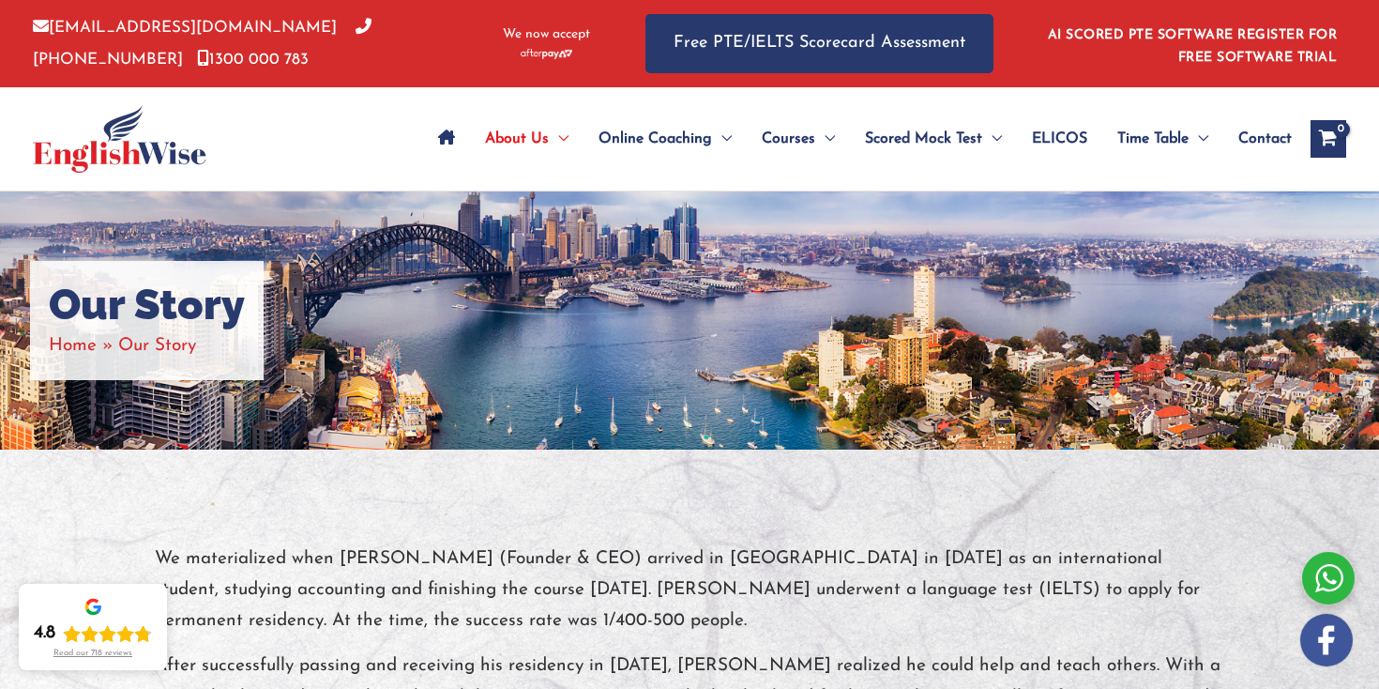
click at [114, 129] on img at bounding box center [120, 139] width 174 height 68
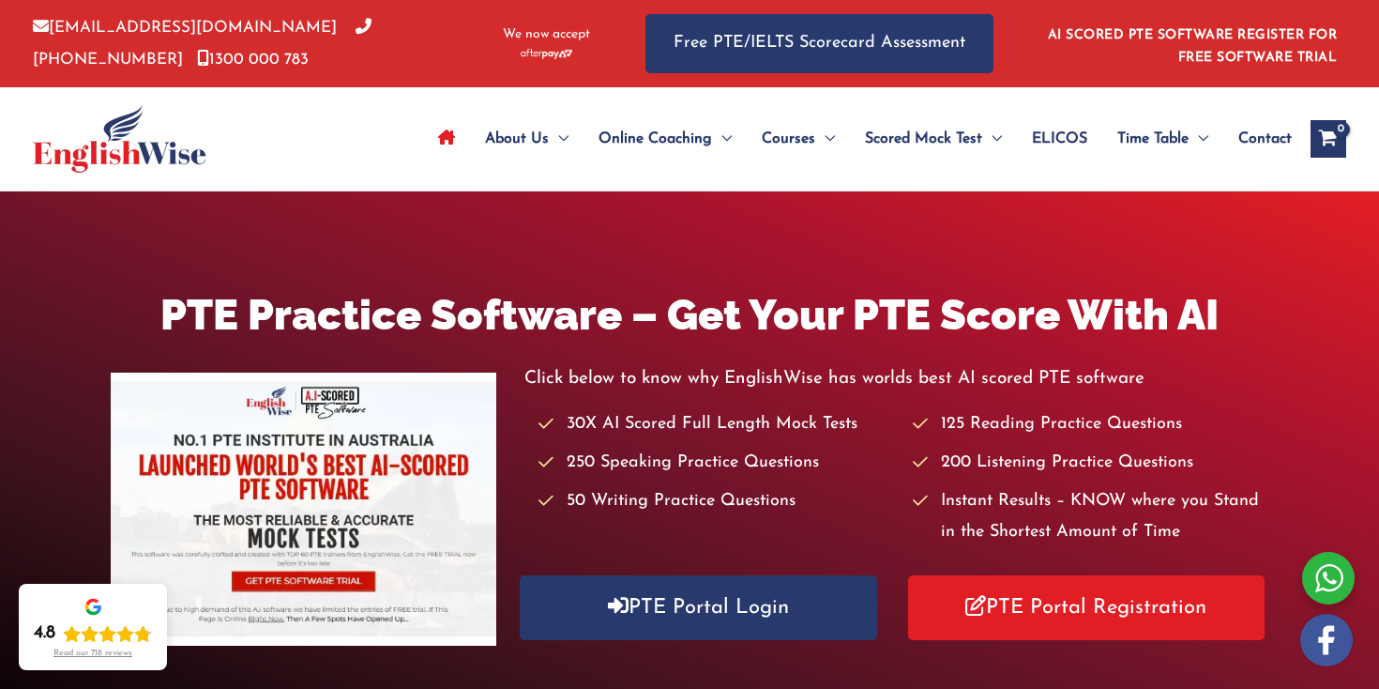
click at [615, 231] on div "PTE Practice Software – Get Your PTE Score With AI Click below to know why Engl…" at bounding box center [689, 469] width 1379 height 556
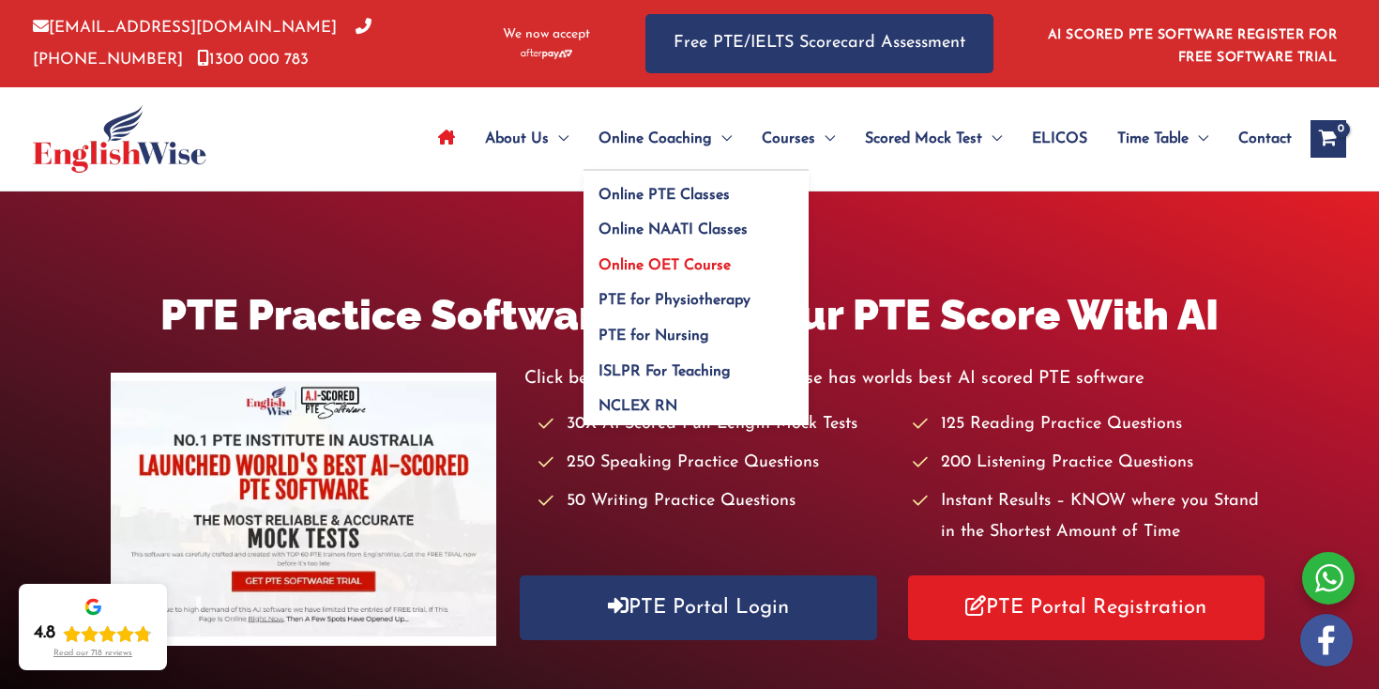
click at [646, 257] on link "Online OET Course" at bounding box center [696, 259] width 225 height 36
